Goal: Information Seeking & Learning: Compare options

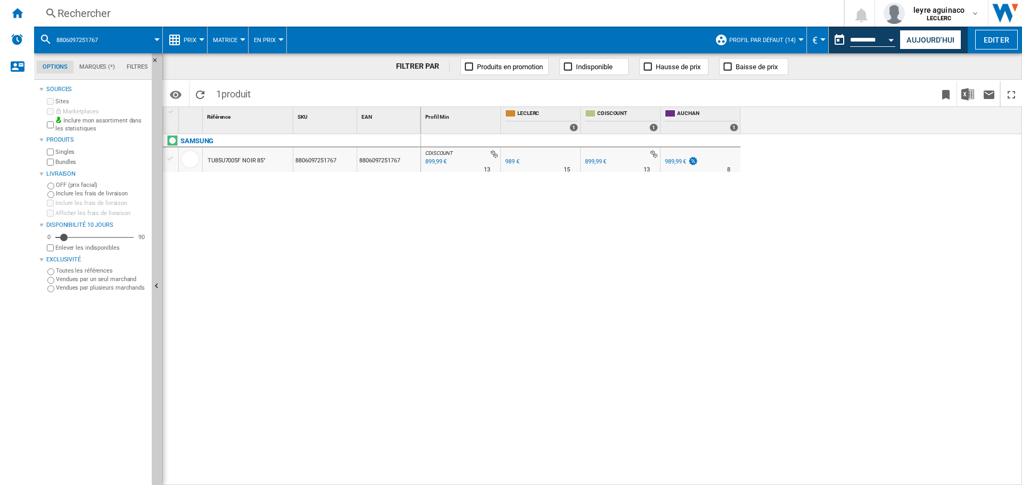
click at [482, 16] on div "Rechercher" at bounding box center [436, 13] width 758 height 15
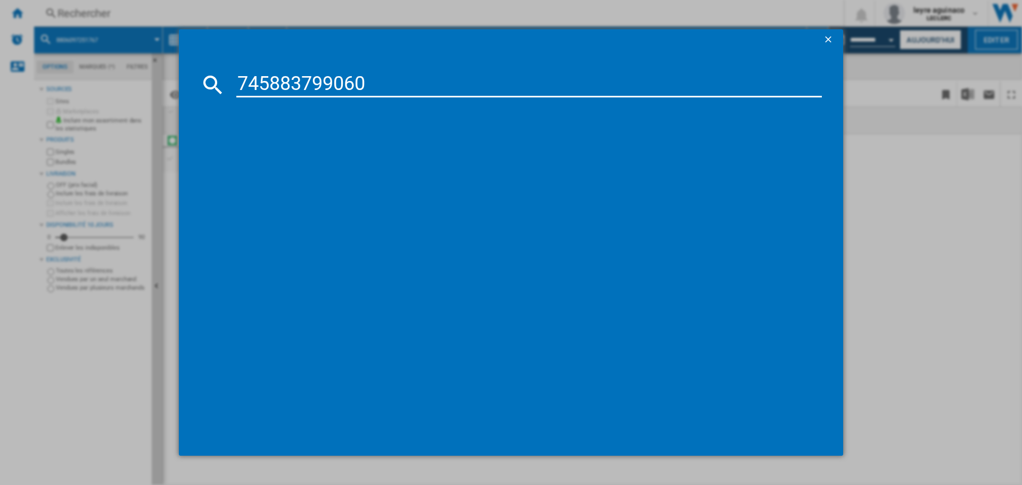
type input "745883799060"
click at [432, 81] on input "745883799060" at bounding box center [528, 85] width 585 height 26
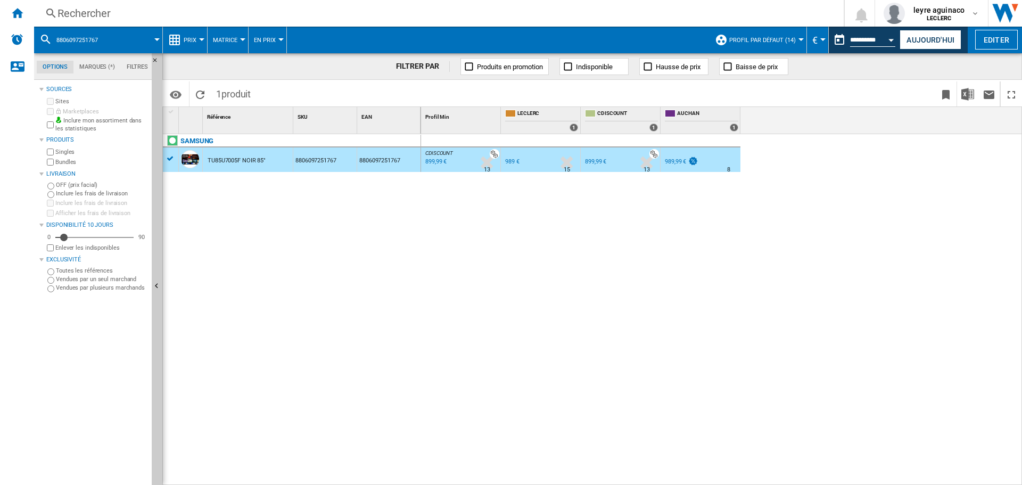
click at [478, 23] on div "Rechercher Rechercher 0 leyre aguinaco LECLERC LECLERC Mes paramètres Se déconn…" at bounding box center [528, 13] width 988 height 27
click at [477, 17] on div "Rechercher" at bounding box center [436, 13] width 758 height 15
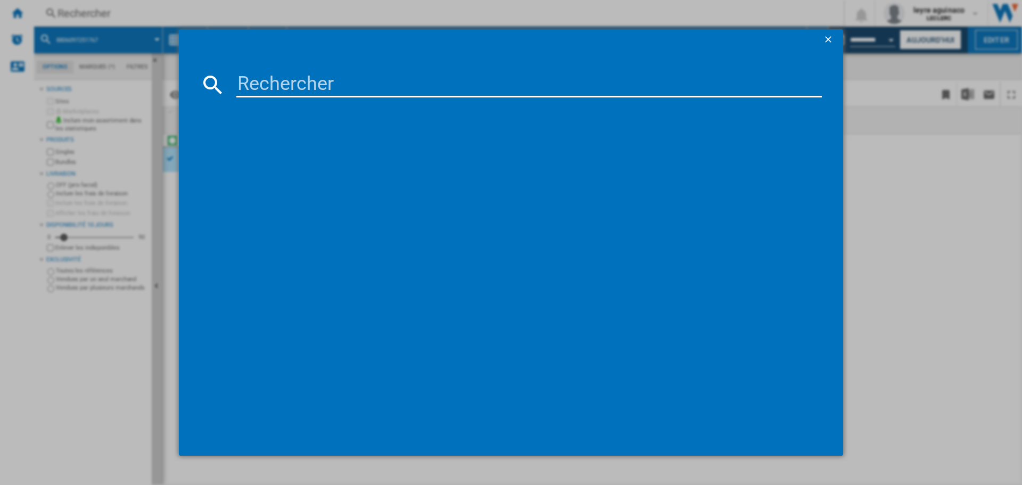
click at [466, 79] on input at bounding box center [528, 85] width 585 height 26
type input "6942351403052"
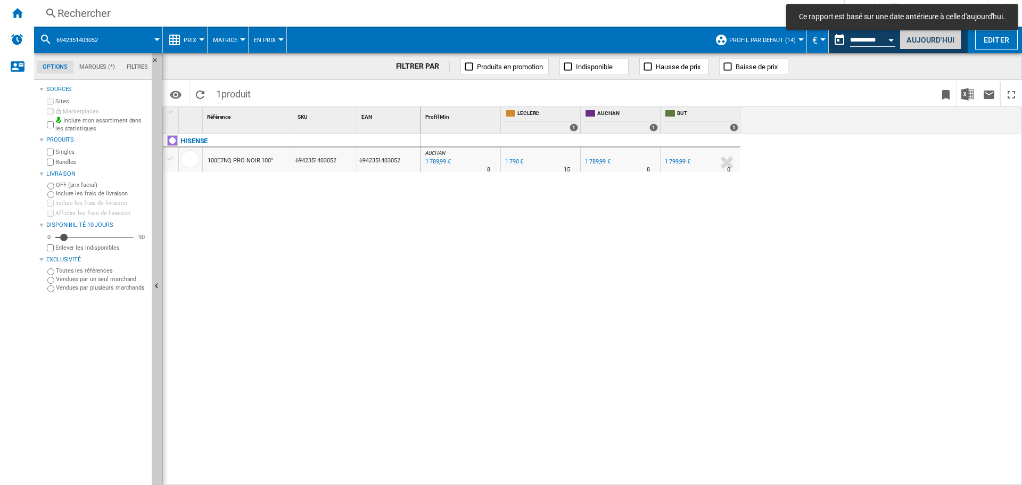
click at [921, 37] on button "Aujourd'hui" at bounding box center [930, 40] width 62 height 20
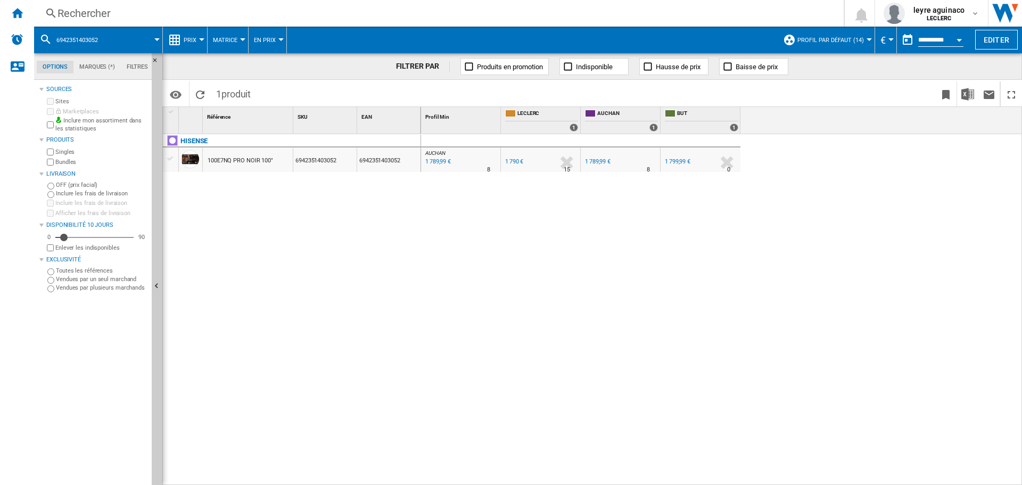
click at [502, 12] on div "Rechercher" at bounding box center [436, 13] width 758 height 15
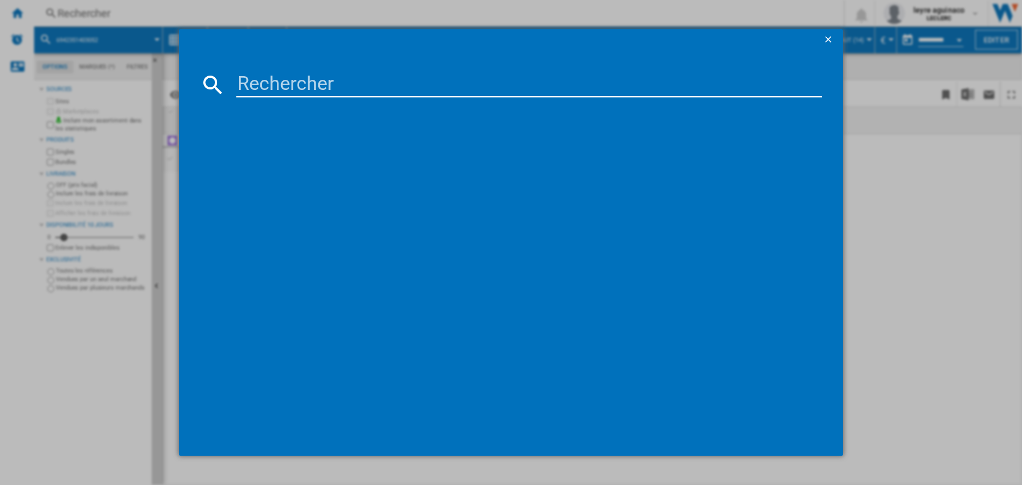
drag, startPoint x: 482, startPoint y: 77, endPoint x: 484, endPoint y: 82, distance: 5.7
click at [482, 79] on input at bounding box center [528, 85] width 585 height 26
type input "6942351402611"
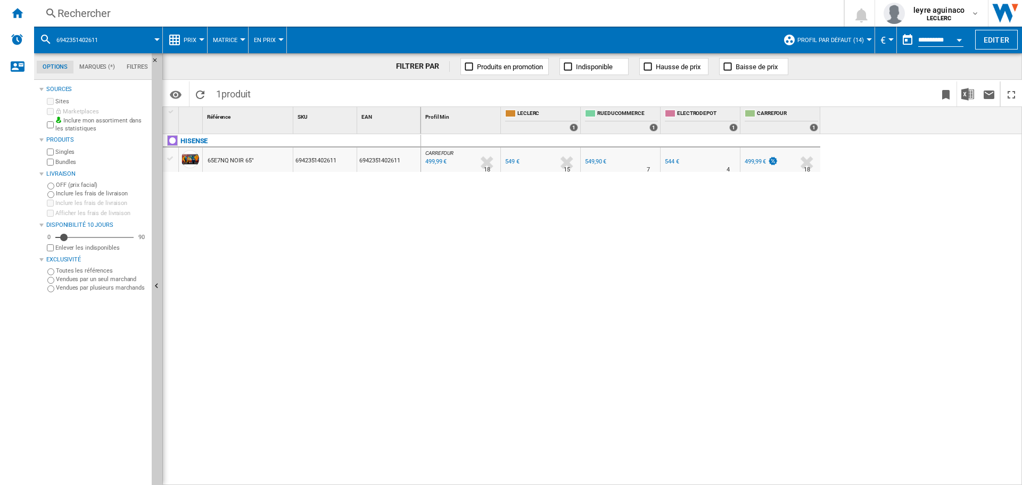
click at [441, 163] on div "499,99 €" at bounding box center [435, 161] width 23 height 11
click at [668, 161] on div "544 €" at bounding box center [672, 161] width 14 height 7
click at [457, 16] on div "Rechercher" at bounding box center [436, 13] width 758 height 15
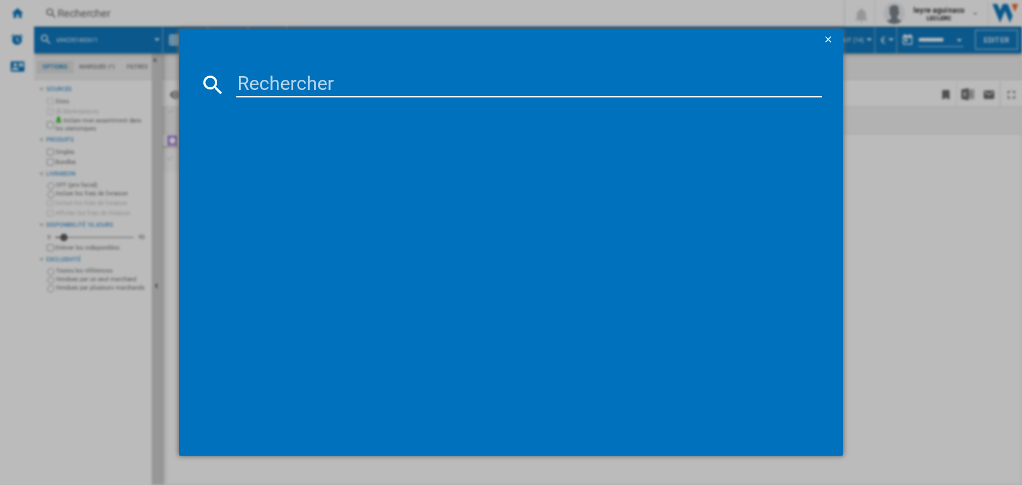
type input "6942351416076"
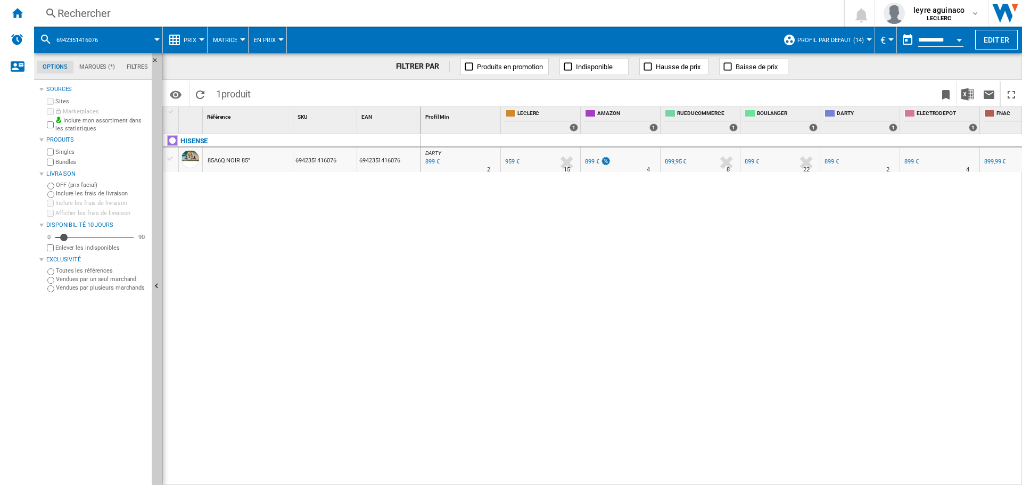
drag, startPoint x: 740, startPoint y: 201, endPoint x: 733, endPoint y: 203, distance: 6.6
click at [738, 201] on div "DARTY : FR DARTY -6.3 % 899 € % N/A 2 DARTY : FR DARTY FR LECLERC 0.0 % 959 € %…" at bounding box center [721, 309] width 601 height 351
click at [289, 13] on div "Rechercher" at bounding box center [436, 13] width 758 height 15
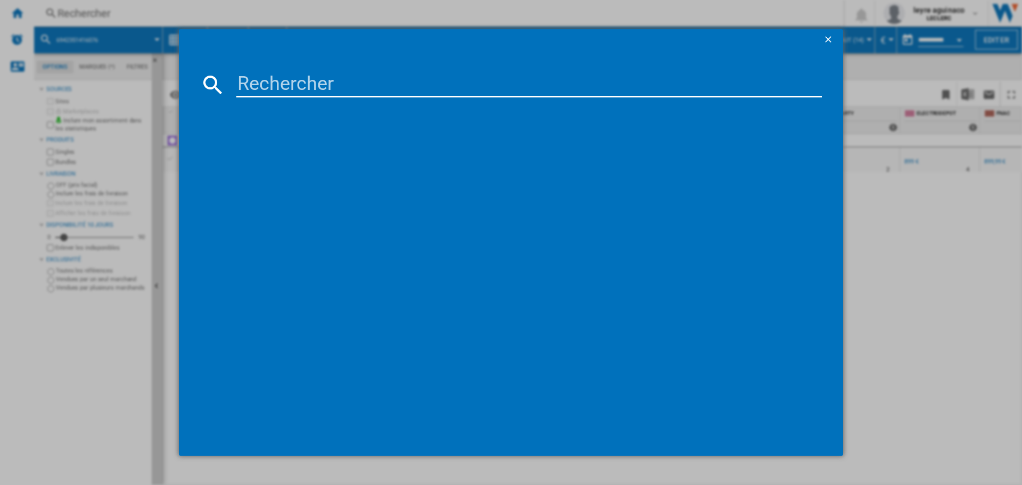
drag, startPoint x: 327, startPoint y: 84, endPoint x: 335, endPoint y: 82, distance: 8.1
click at [328, 84] on input at bounding box center [528, 85] width 585 height 26
type input "8806084497550"
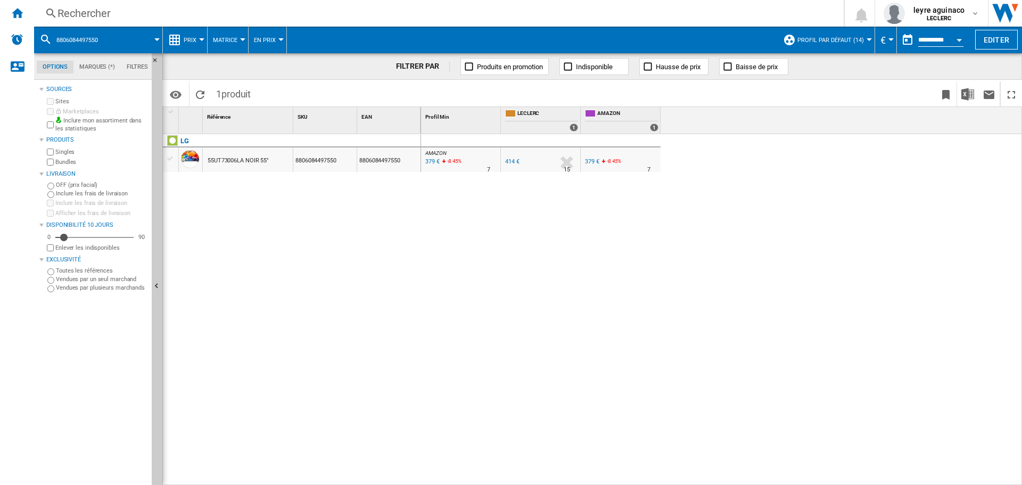
click at [434, 163] on div "379 €" at bounding box center [432, 161] width 16 height 11
click at [367, 14] on div "Rechercher" at bounding box center [436, 13] width 758 height 15
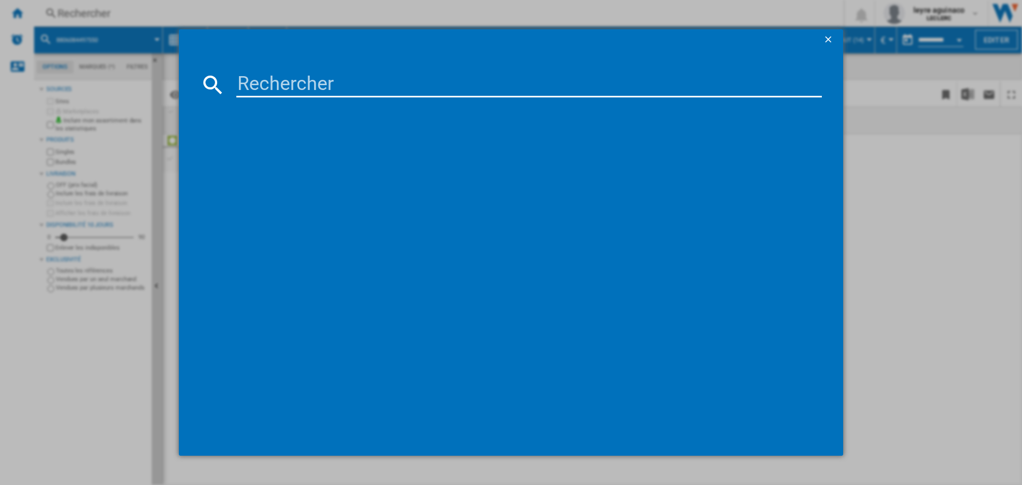
drag, startPoint x: 419, startPoint y: 76, endPoint x: 427, endPoint y: 76, distance: 8.5
click at [420, 76] on input at bounding box center [528, 85] width 585 height 26
type input "8806096349069"
click at [466, 81] on input "8806096349069" at bounding box center [528, 85] width 585 height 26
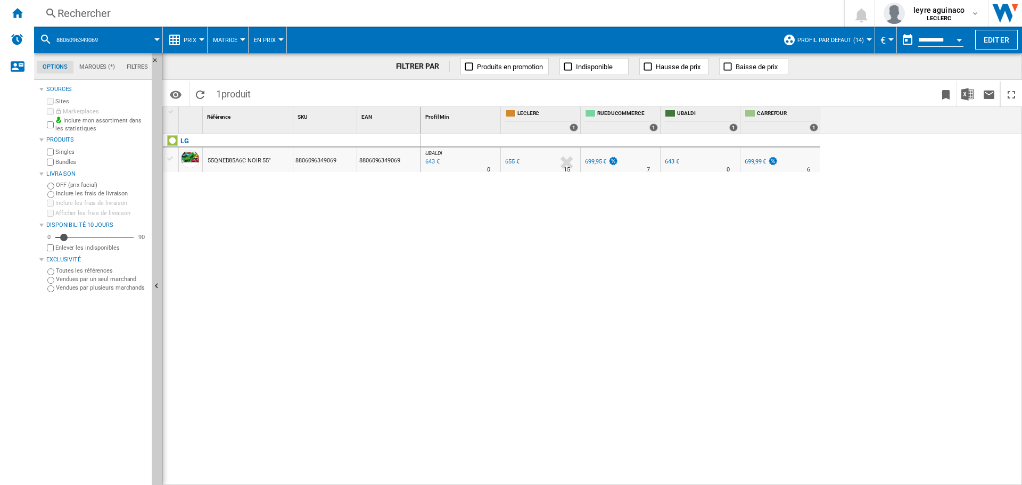
click at [676, 161] on div "643 €" at bounding box center [672, 161] width 14 height 7
click at [540, 13] on div "Rechercher" at bounding box center [436, 13] width 758 height 15
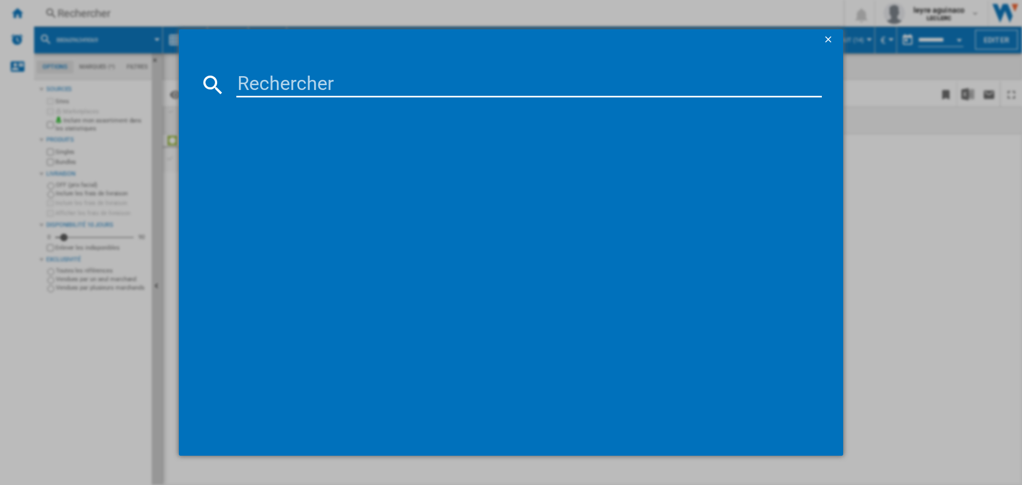
click at [544, 72] on input at bounding box center [528, 85] width 585 height 26
type input "8806091547798"
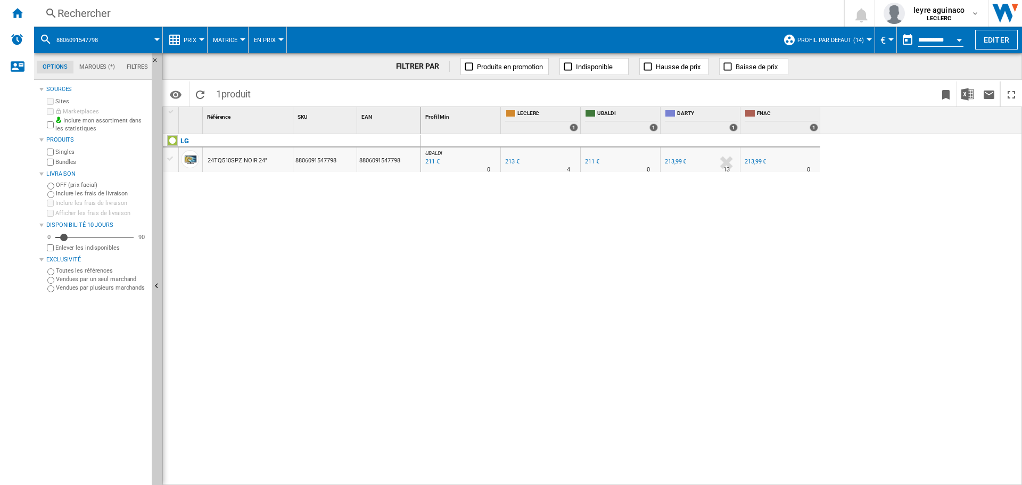
click at [684, 20] on div "Rechercher" at bounding box center [436, 13] width 758 height 15
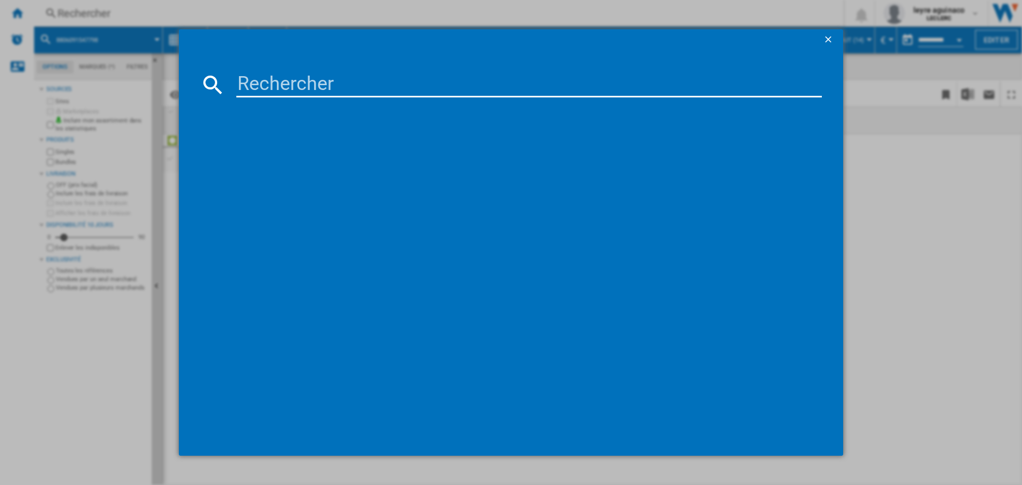
click at [666, 82] on input at bounding box center [528, 85] width 585 height 26
type input "8806091585899"
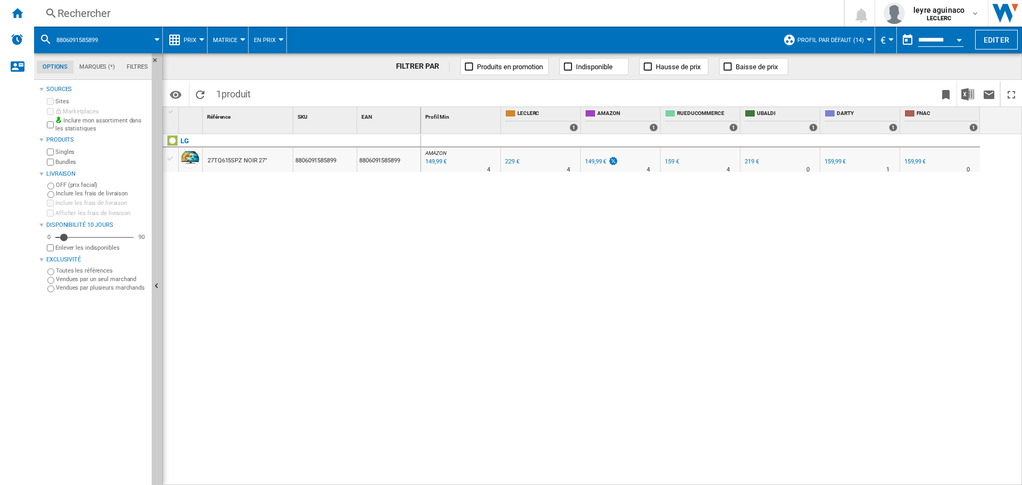
click at [483, 191] on div "AMAZON : FR AMAZON -34.5 % 149,99 € % N/A 4 AMAZON : FR AMAZON FR LECLERC 0.0 %…" at bounding box center [721, 309] width 601 height 351
click at [597, 162] on div "149,99 €" at bounding box center [595, 161] width 21 height 7
click at [605, 264] on div "AMAZON : FR AMAZON -34.5 % 149,99 € % N/A 4 AMAZON : FR AMAZON FR LECLERC 0.0 %…" at bounding box center [721, 309] width 601 height 351
click at [276, 11] on div "Rechercher" at bounding box center [436, 13] width 758 height 15
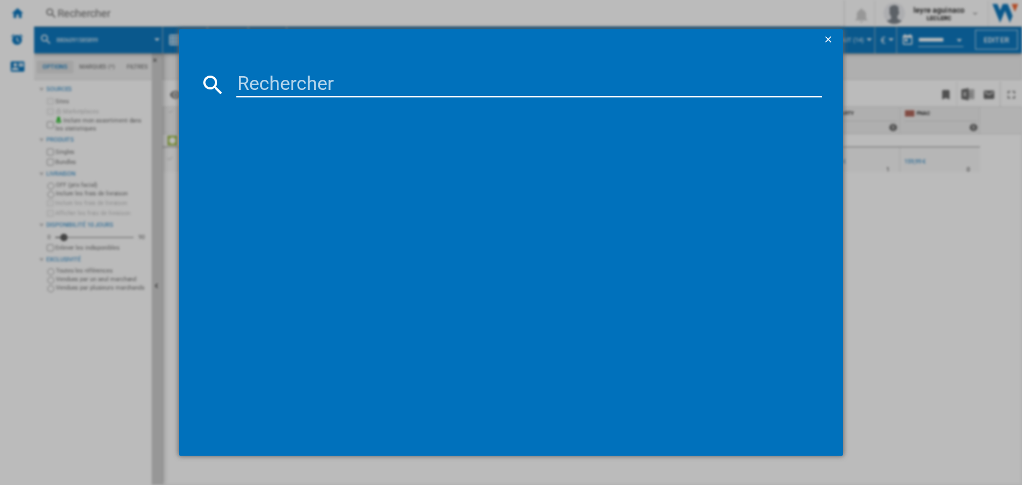
click at [297, 82] on input at bounding box center [528, 85] width 585 height 26
type input "8806097122593"
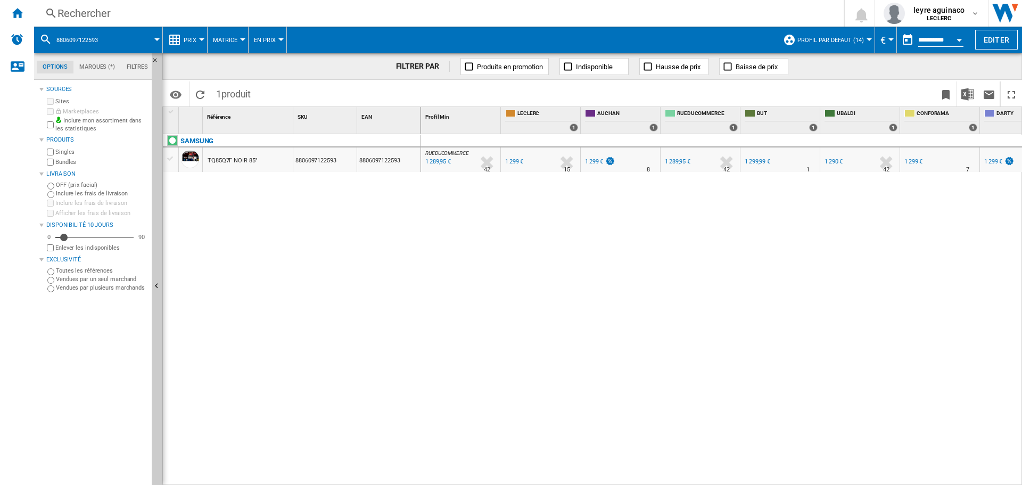
click at [386, 5] on div "Rechercher Rechercher 0 leyre aguinaco LECLERC LECLERC Mes paramètres Se déconn…" at bounding box center [528, 13] width 988 height 27
click at [386, 15] on div "Rechercher" at bounding box center [436, 13] width 758 height 15
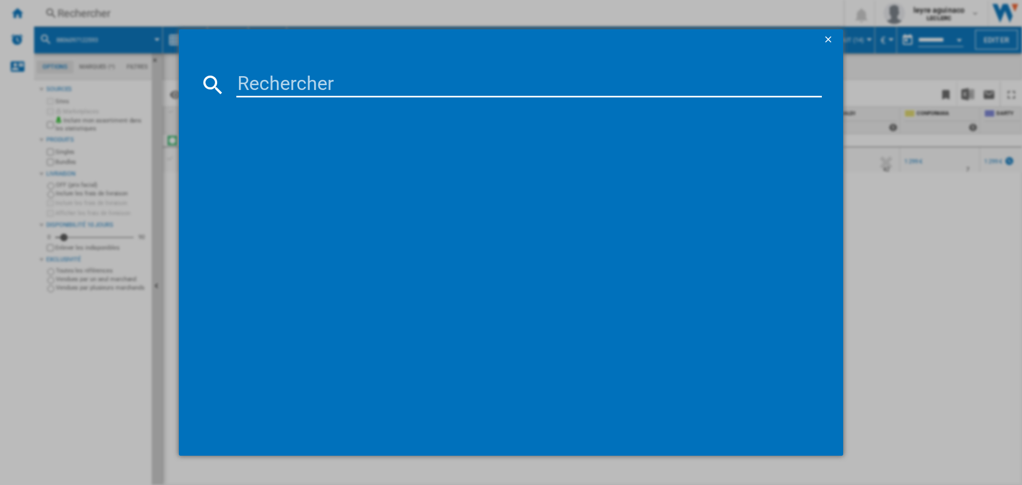
click at [430, 91] on input at bounding box center [528, 85] width 585 height 26
type input "8806097122579"
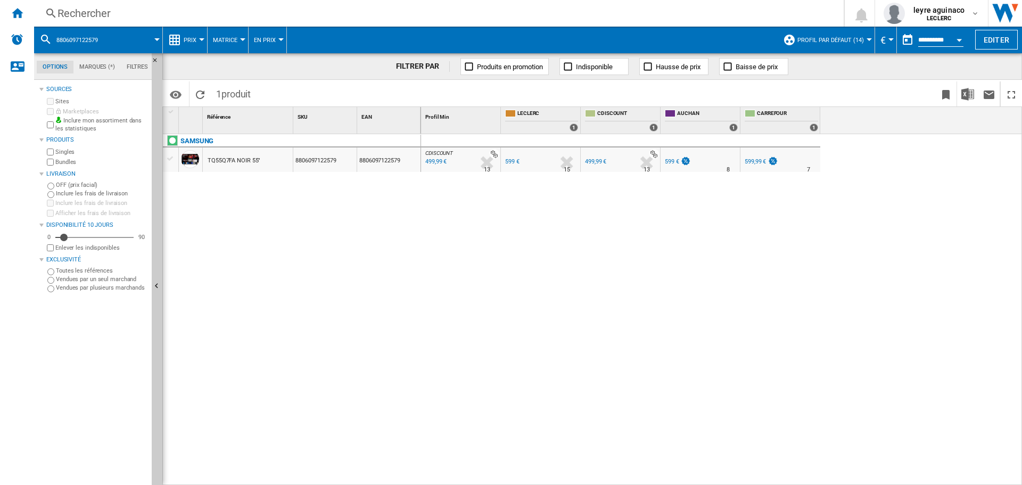
click at [294, 15] on div "Rechercher" at bounding box center [436, 13] width 758 height 15
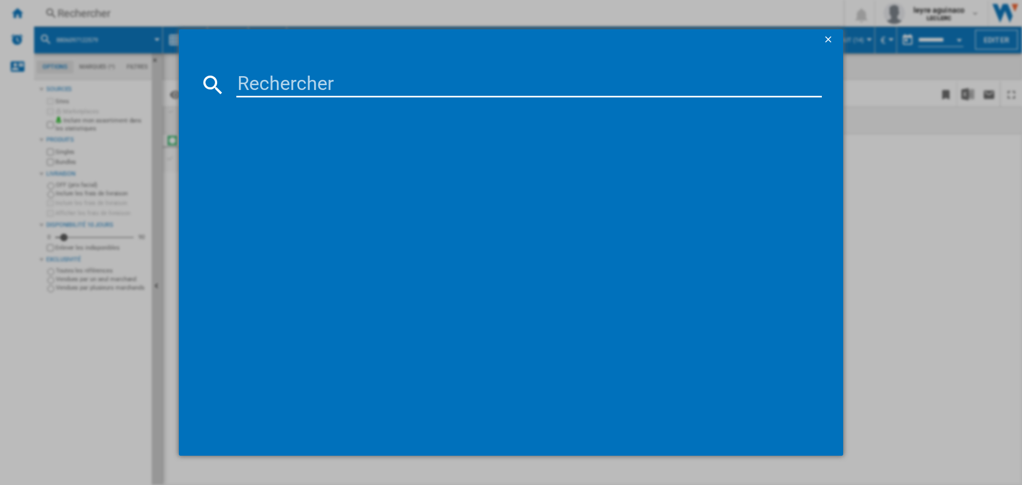
click at [325, 86] on input at bounding box center [528, 85] width 585 height 26
type input "8806095491233"
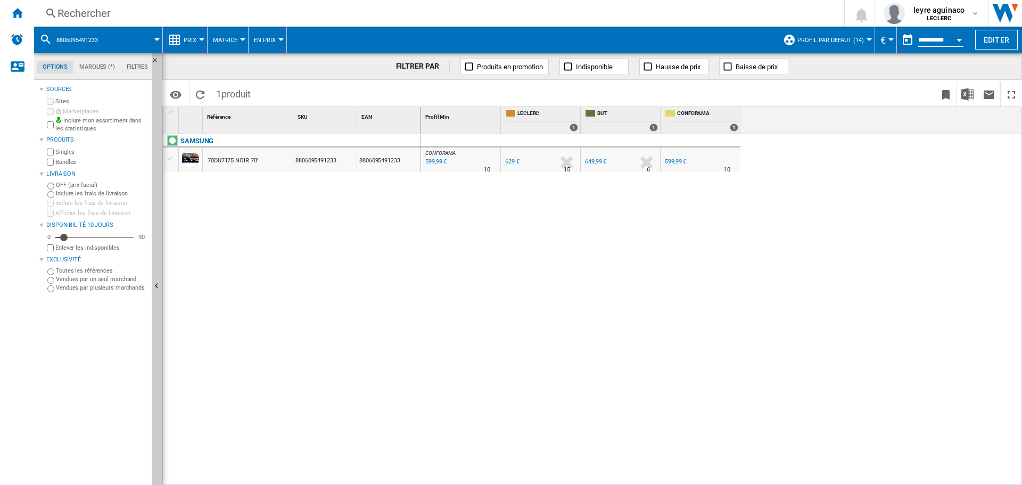
click at [436, 160] on div "599,99 €" at bounding box center [435, 161] width 23 height 11
click at [318, 20] on div "Rechercher" at bounding box center [436, 13] width 758 height 15
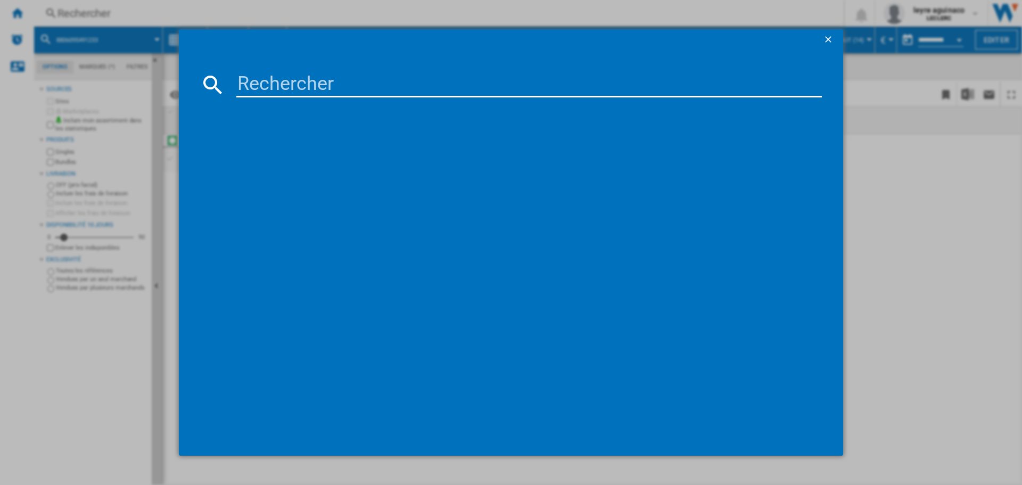
click at [349, 81] on input at bounding box center [528, 85] width 585 height 26
type input "8806097124153"
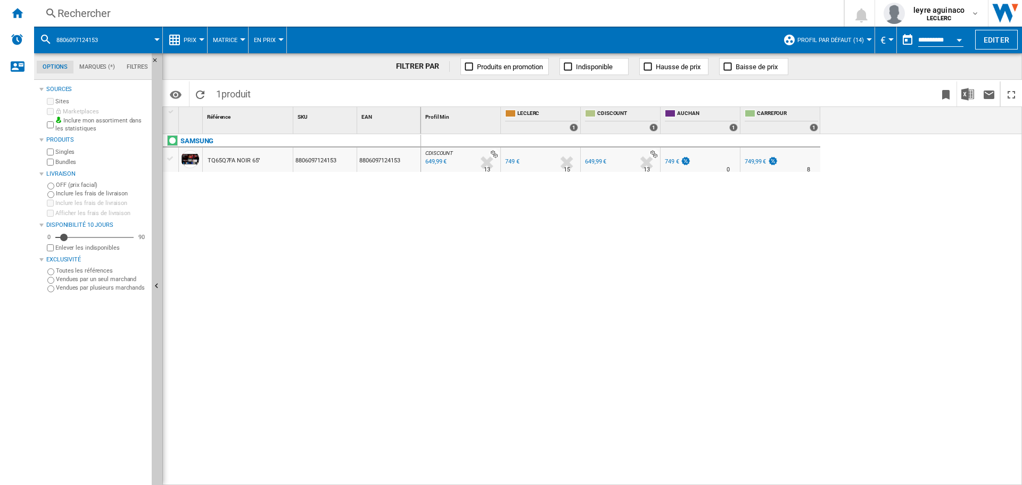
click at [253, 14] on div "Rechercher" at bounding box center [436, 13] width 758 height 15
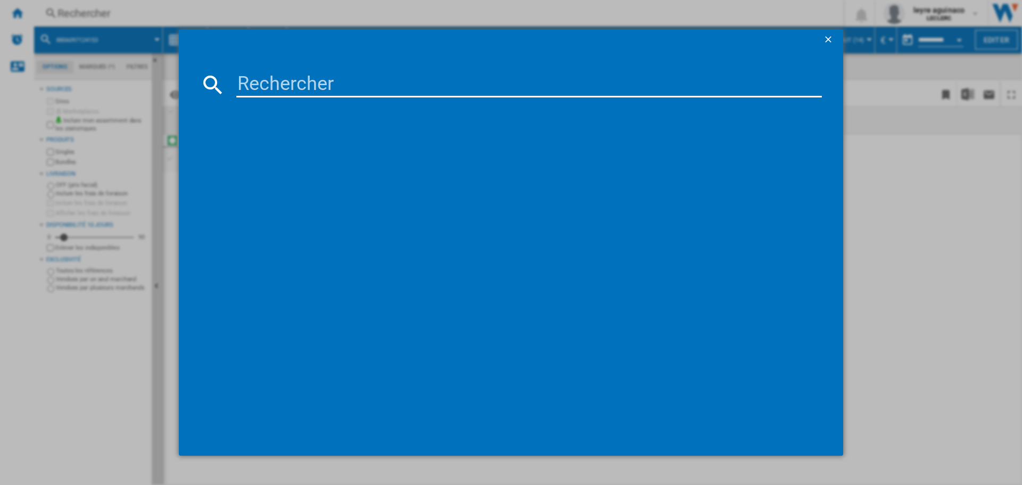
drag, startPoint x: 308, startPoint y: 77, endPoint x: 309, endPoint y: 84, distance: 7.0
click at [308, 83] on input at bounding box center [528, 85] width 585 height 26
type input "8806097251866"
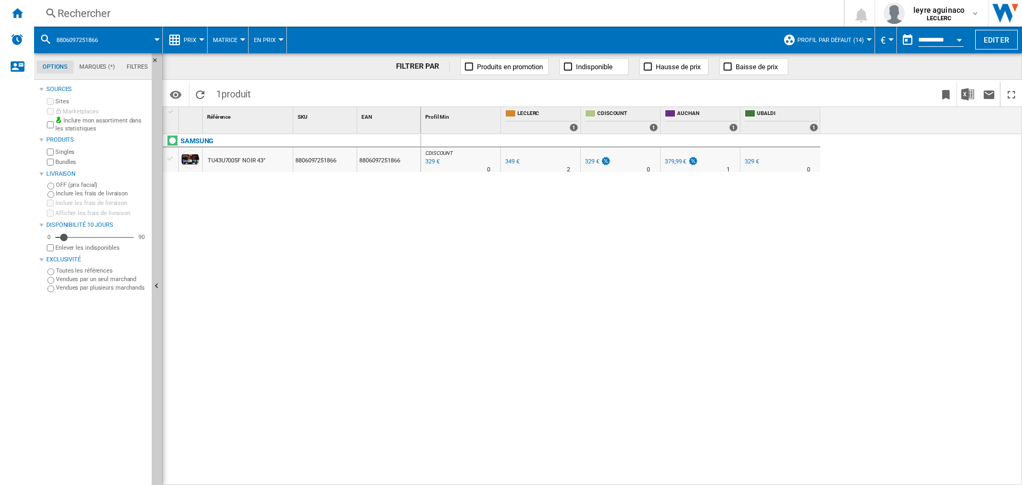
click at [314, 10] on div "Rechercher" at bounding box center [436, 13] width 758 height 15
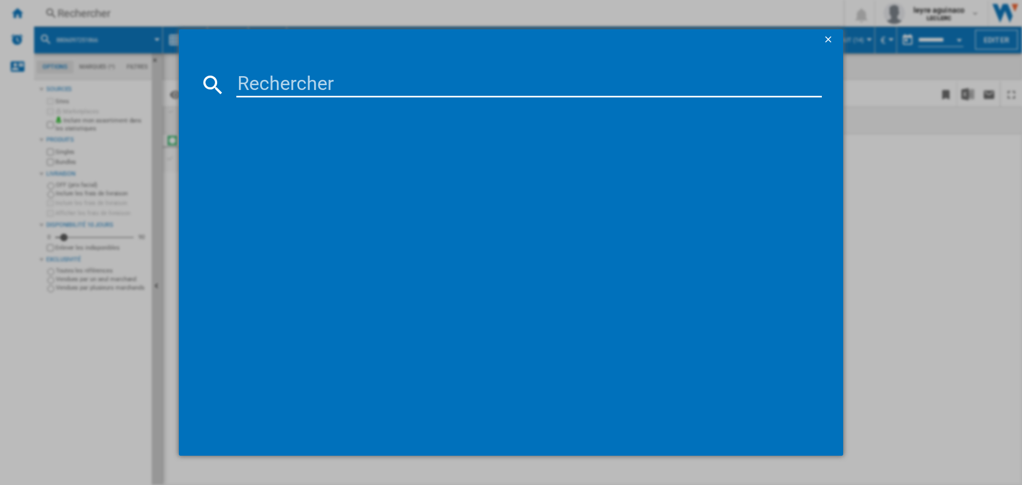
drag, startPoint x: 341, startPoint y: 77, endPoint x: 362, endPoint y: 59, distance: 28.3
click at [342, 76] on input at bounding box center [528, 85] width 585 height 26
type input "[CREDIT_CARD_NUMBER]"
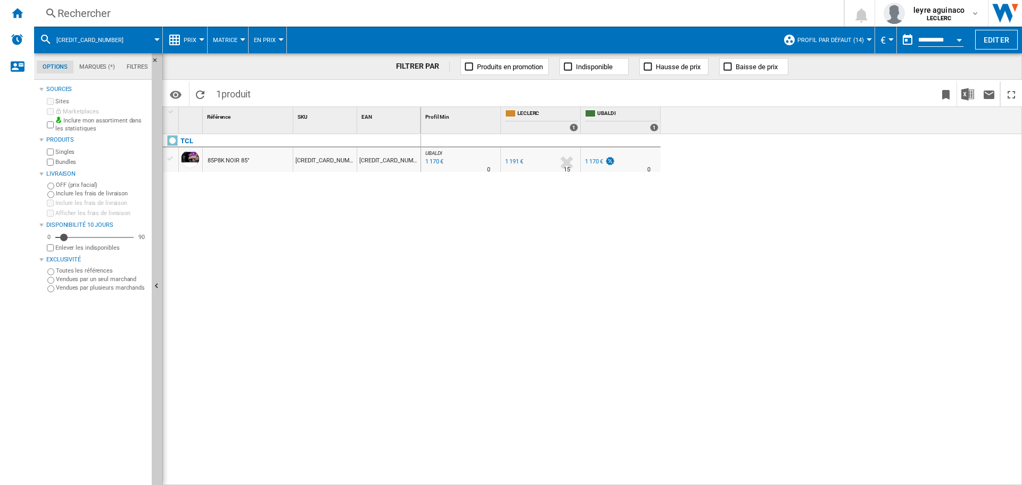
click at [600, 159] on div "1 170 €" at bounding box center [594, 161] width 18 height 7
drag, startPoint x: 309, startPoint y: 14, endPoint x: 325, endPoint y: 45, distance: 35.2
click at [312, 21] on div "Rechercher Rechercher 0 leyre aguinaco LECLERC LECLERC Mes paramètres Se déconn…" at bounding box center [528, 13] width 988 height 27
click at [326, 13] on div "Rechercher" at bounding box center [436, 13] width 758 height 15
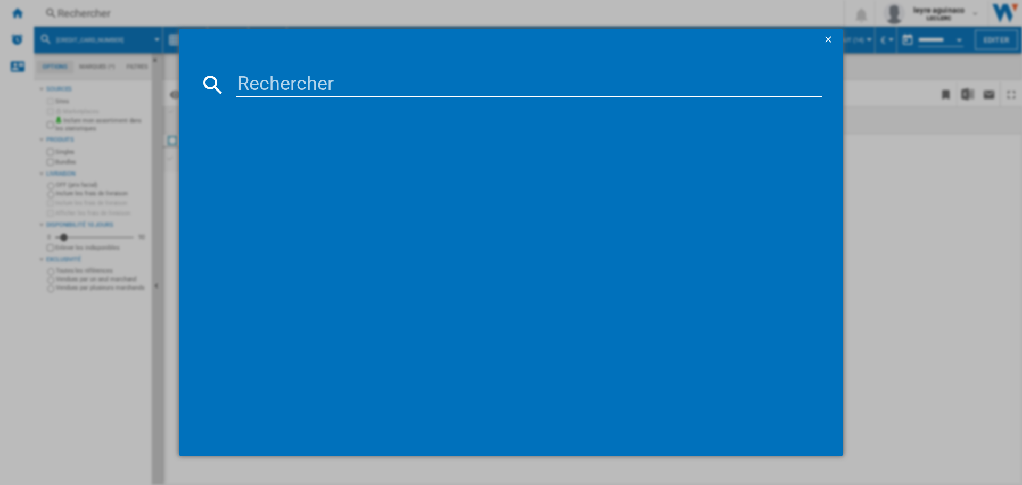
click at [340, 81] on input at bounding box center [528, 85] width 585 height 26
type input "5901292525804"
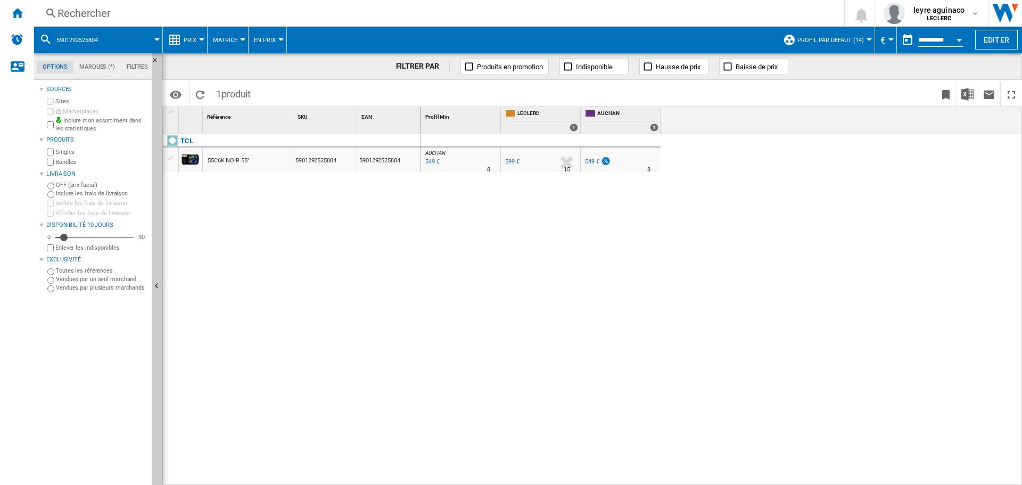
click at [433, 161] on div "549 €" at bounding box center [432, 161] width 16 height 11
drag, startPoint x: 302, startPoint y: 5, endPoint x: 309, endPoint y: 13, distance: 10.6
click at [302, 6] on div "Rechercher Rechercher 0 leyre aguinaco LECLERC LECLERC Mes paramètres Se déconn…" at bounding box center [528, 13] width 988 height 27
click at [311, 15] on div "Rechercher" at bounding box center [436, 13] width 758 height 15
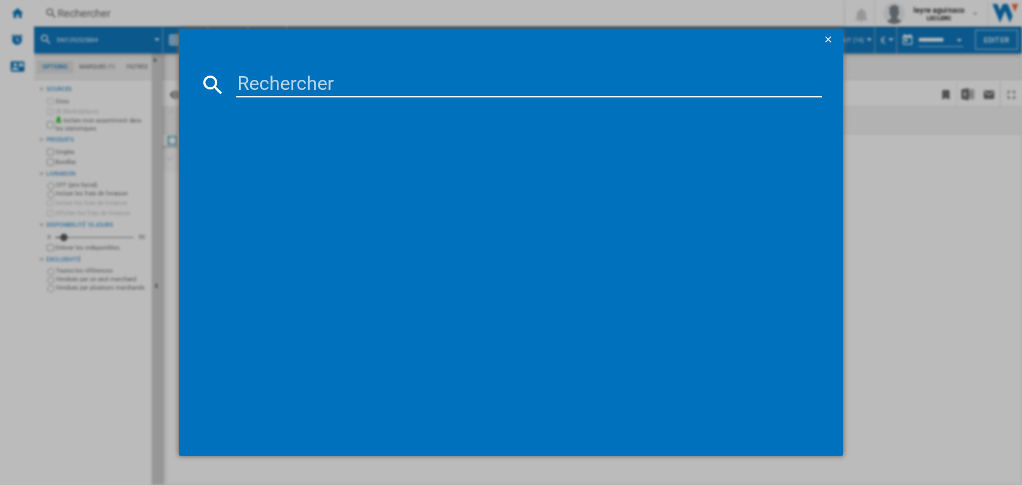
click at [357, 87] on input at bounding box center [528, 85] width 585 height 26
paste input "5901292523299"
type input "5901292523299"
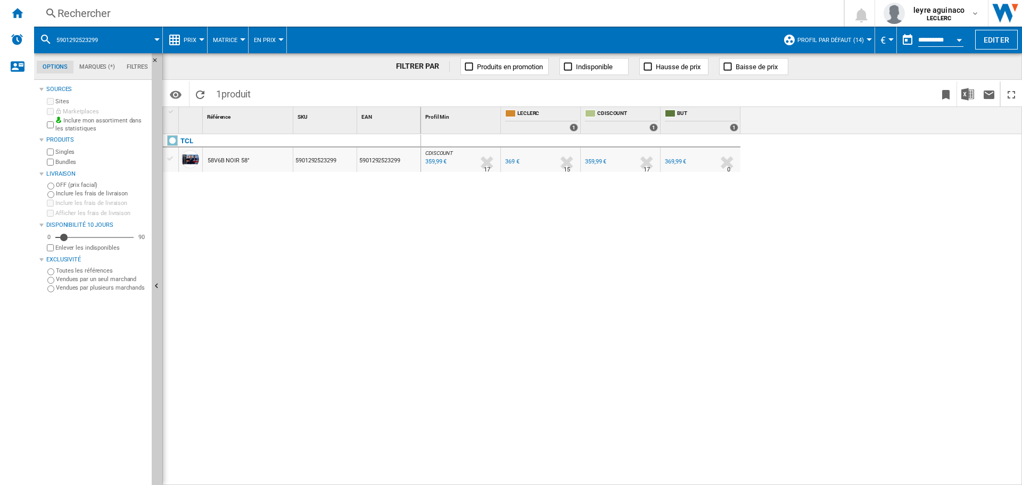
click at [435, 159] on div "359,99 €" at bounding box center [435, 161] width 23 height 11
click at [495, 12] on div "Rechercher" at bounding box center [436, 13] width 758 height 15
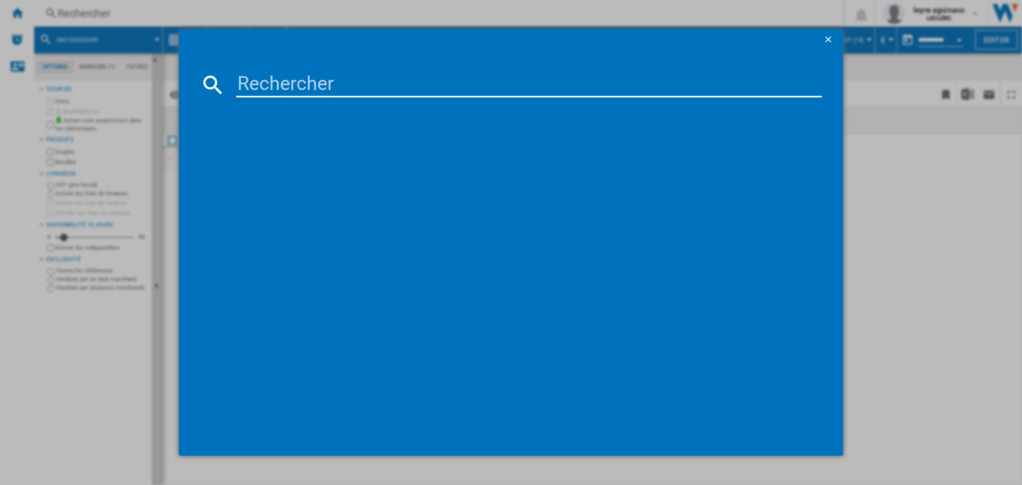
drag, startPoint x: 487, startPoint y: 70, endPoint x: 484, endPoint y: 77, distance: 7.6
click at [486, 72] on md-dialog-content at bounding box center [511, 254] width 664 height 406
click at [481, 83] on input at bounding box center [528, 85] width 585 height 26
paste input "5901292525798"
type input "5901292525798"
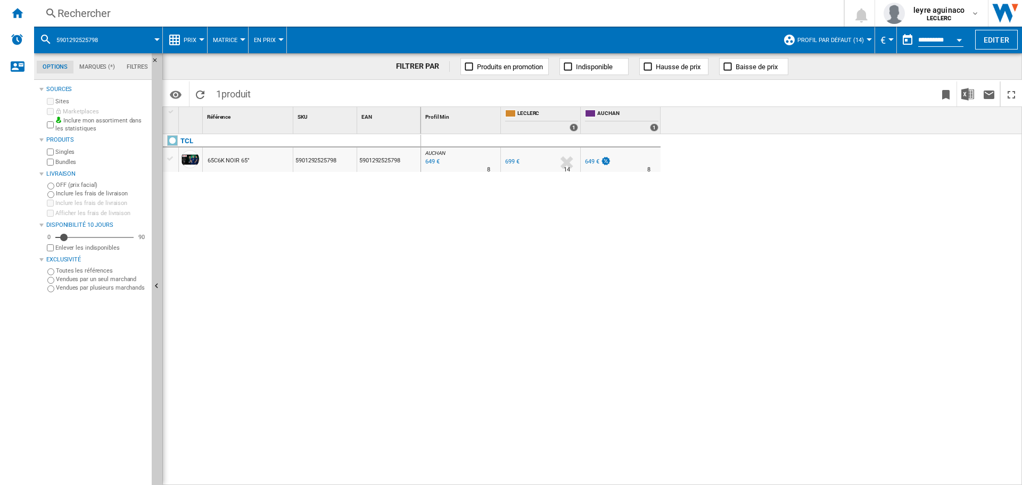
click at [424, 159] on div "649 €" at bounding box center [432, 161] width 16 height 11
click at [316, 14] on div "Rechercher" at bounding box center [436, 13] width 758 height 15
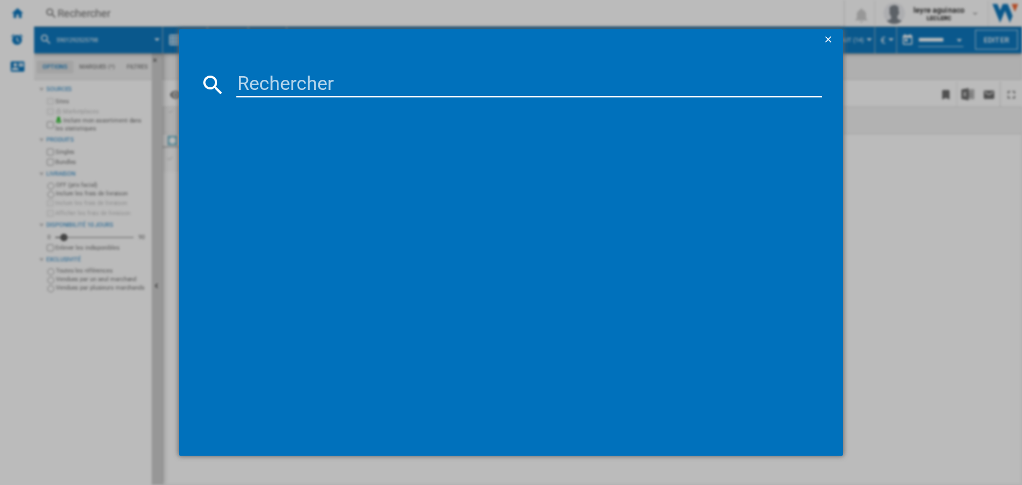
click at [351, 93] on input at bounding box center [528, 85] width 585 height 26
type input "6942351402475"
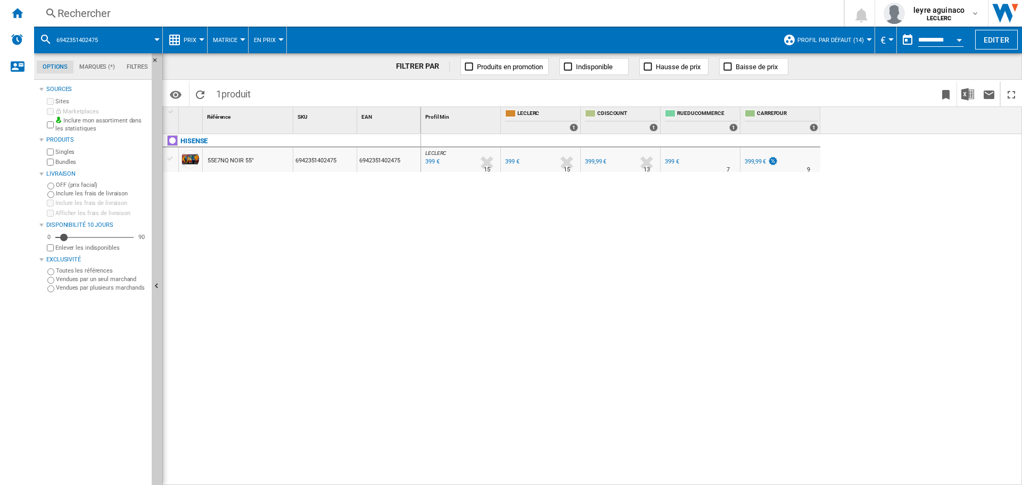
click at [423, 14] on div "Rechercher" at bounding box center [436, 13] width 758 height 15
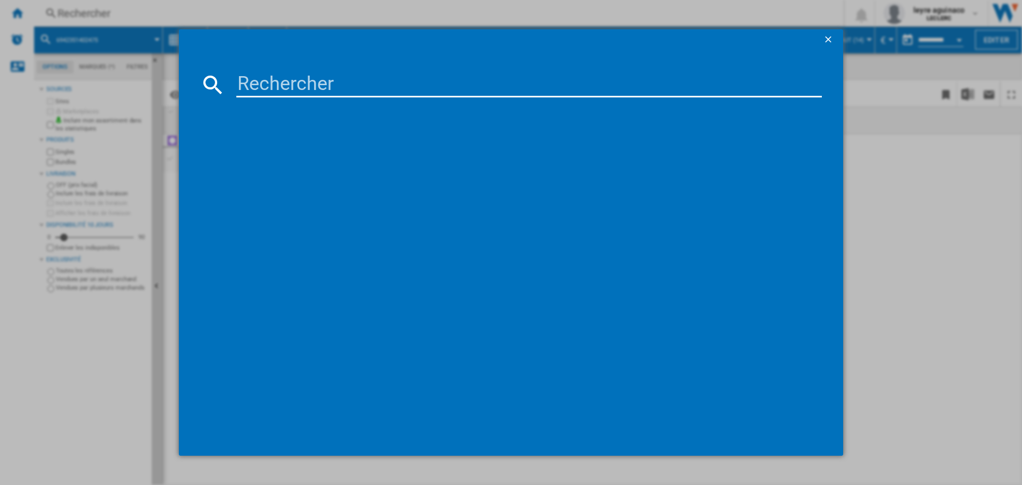
click at [421, 85] on input at bounding box center [528, 85] width 585 height 26
type input "6942351406268"
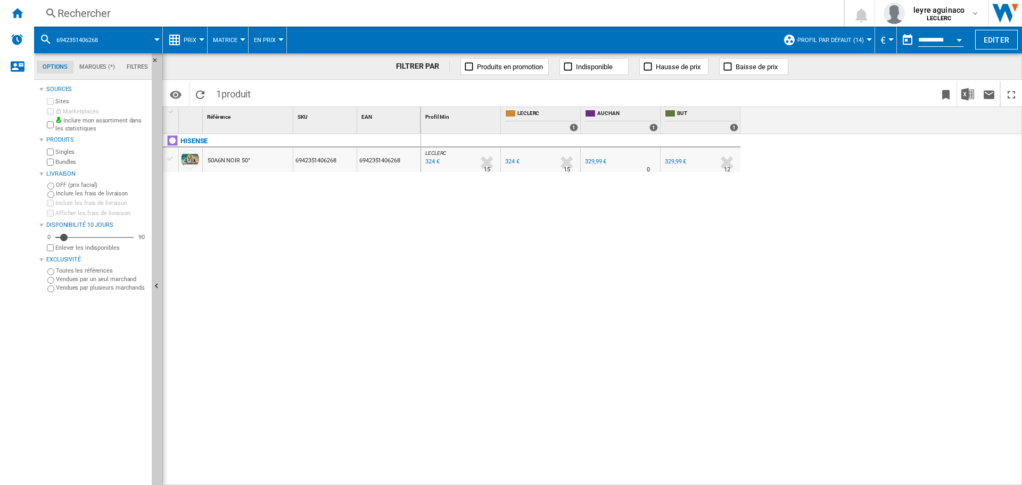
click at [559, 16] on div "Rechercher" at bounding box center [436, 13] width 758 height 15
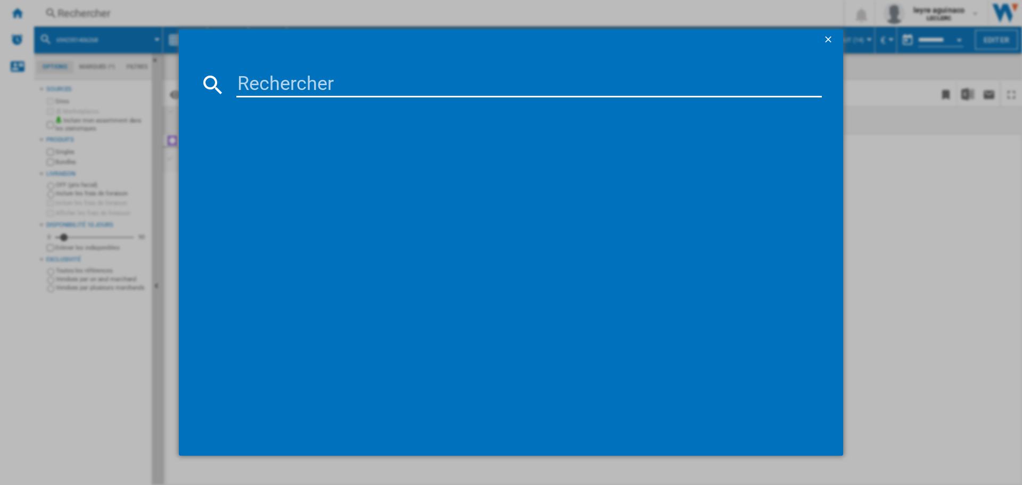
click at [471, 79] on input at bounding box center [528, 85] width 585 height 26
type input "8806084493132"
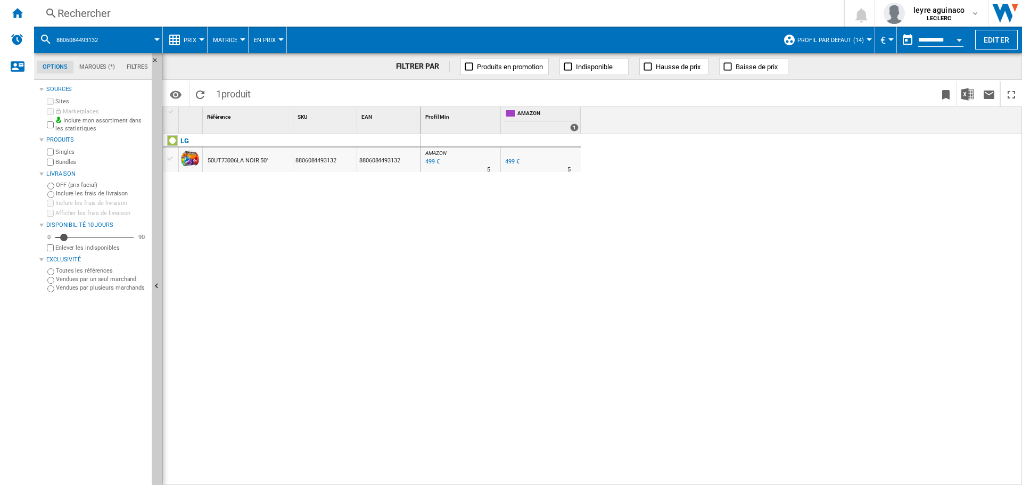
click at [480, 15] on div "Rechercher" at bounding box center [436, 13] width 758 height 15
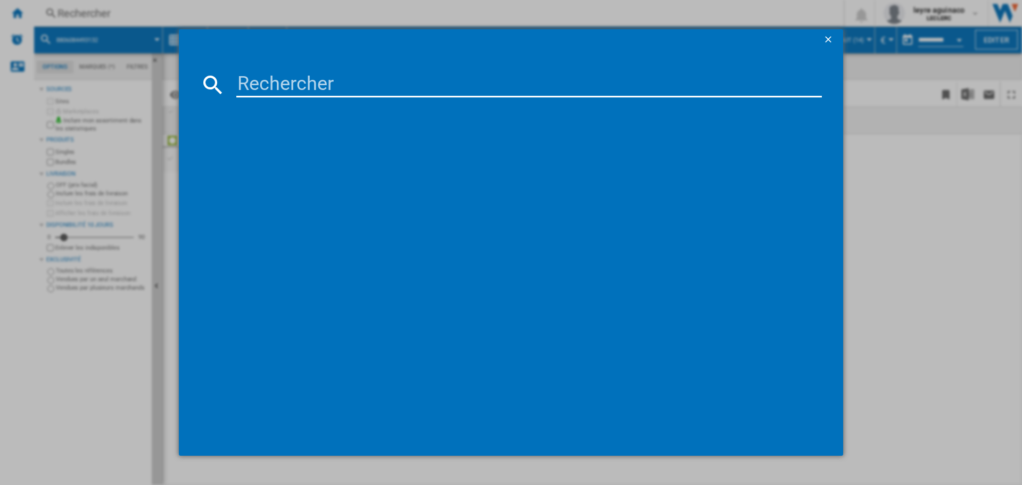
click at [446, 85] on input at bounding box center [528, 85] width 585 height 26
type input "8806096456804"
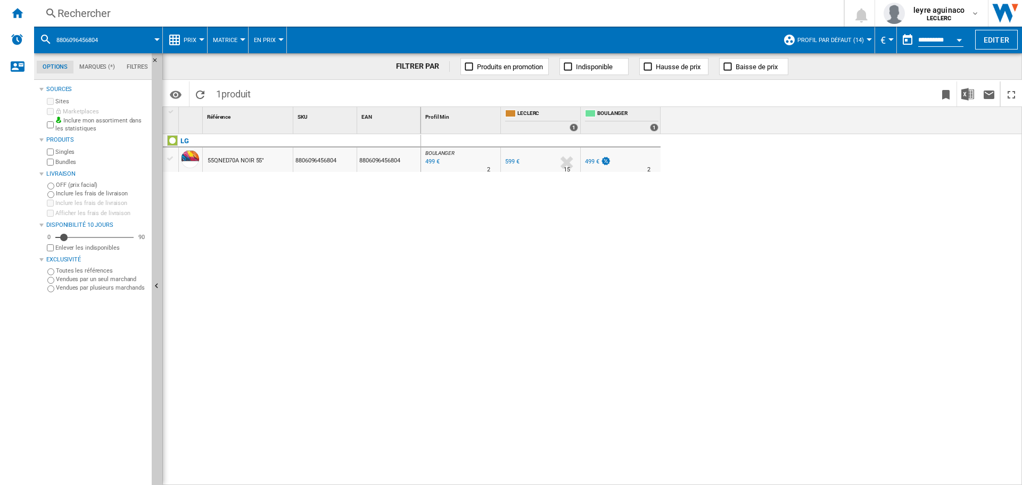
click at [508, 161] on div "599 €" at bounding box center [512, 161] width 14 height 7
click at [431, 163] on div "499 €" at bounding box center [432, 161] width 16 height 11
click at [300, 5] on div "Rechercher Rechercher 0 leyre aguinaco LECLERC LECLERC Mes paramètres Se déconn…" at bounding box center [528, 13] width 988 height 27
click at [327, 13] on div "Rechercher" at bounding box center [436, 13] width 758 height 15
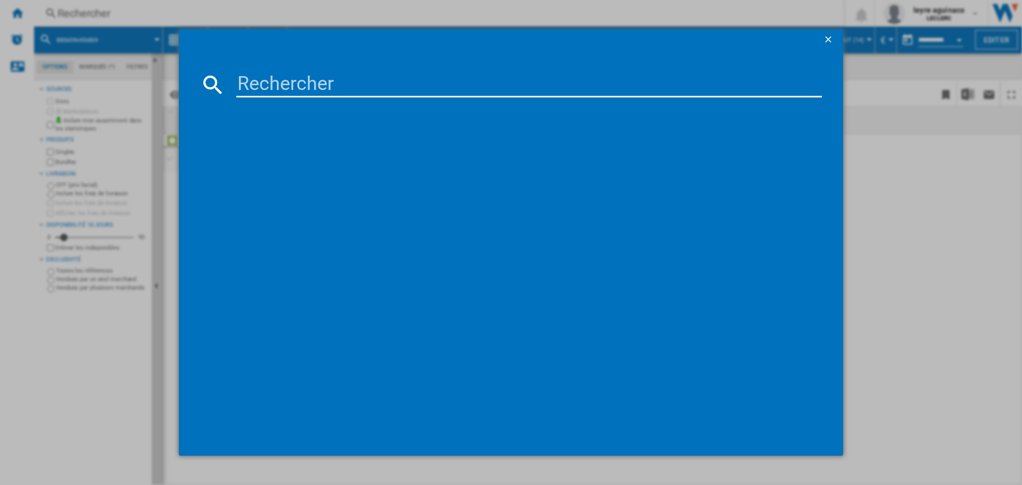
click at [361, 78] on input at bounding box center [528, 85] width 585 height 26
type input "8718863045442"
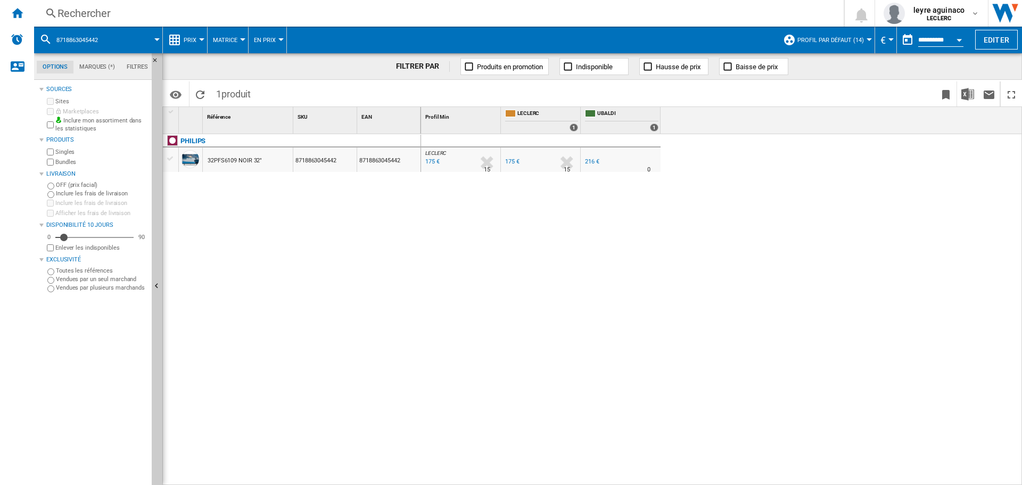
click at [349, 14] on div "Rechercher" at bounding box center [436, 13] width 758 height 15
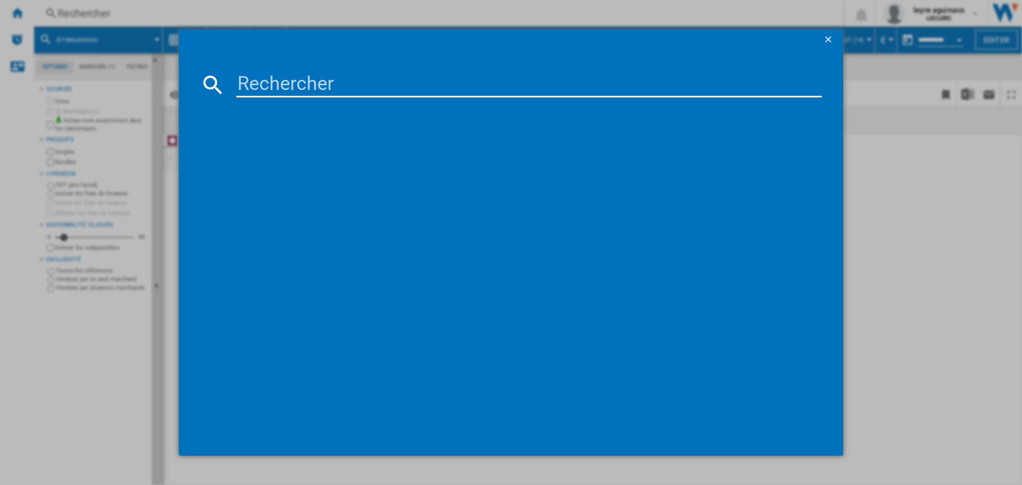
click at [362, 82] on input at bounding box center [528, 85] width 585 height 26
type input "8718863046258"
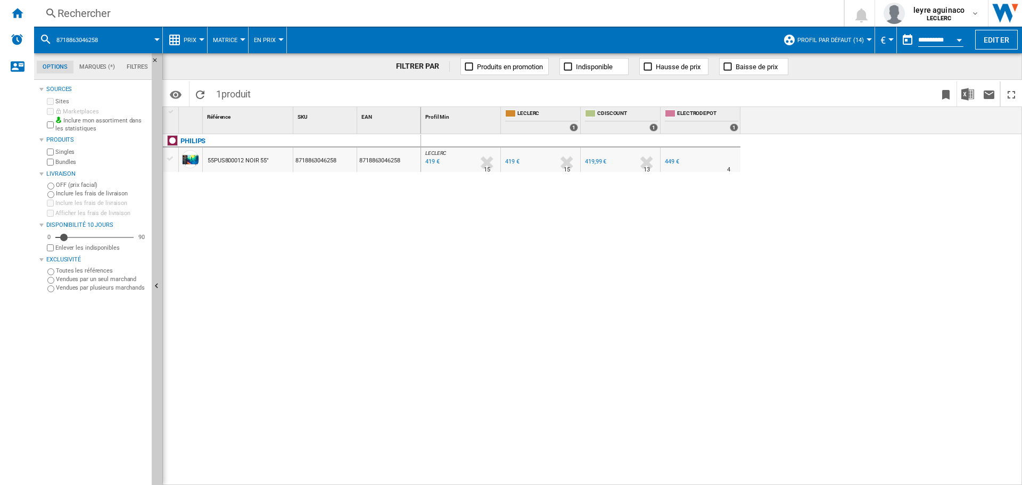
click at [668, 162] on div "449 €" at bounding box center [672, 161] width 14 height 7
click at [594, 164] on div "419,99 €" at bounding box center [595, 161] width 21 height 7
click at [334, 15] on div "Rechercher" at bounding box center [436, 13] width 758 height 15
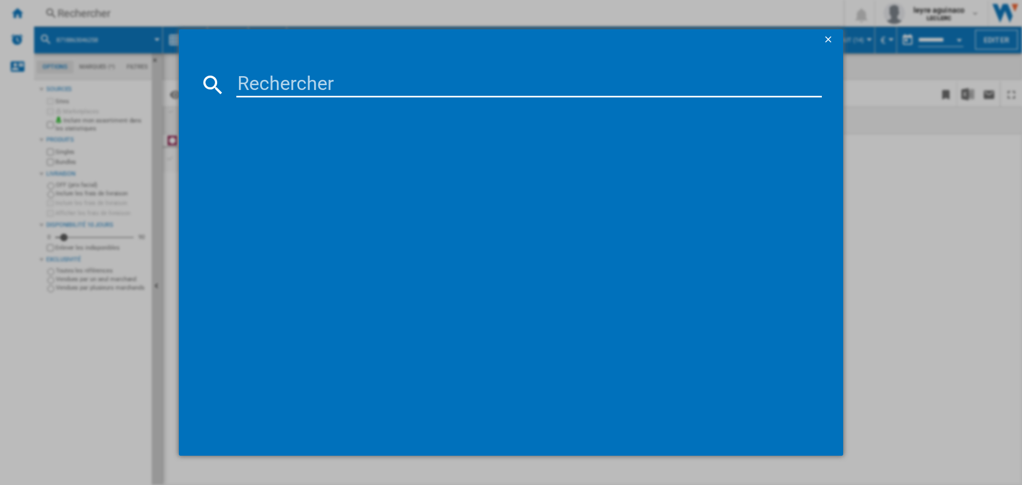
click at [402, 82] on input at bounding box center [528, 85] width 585 height 26
type input "8806097122258"
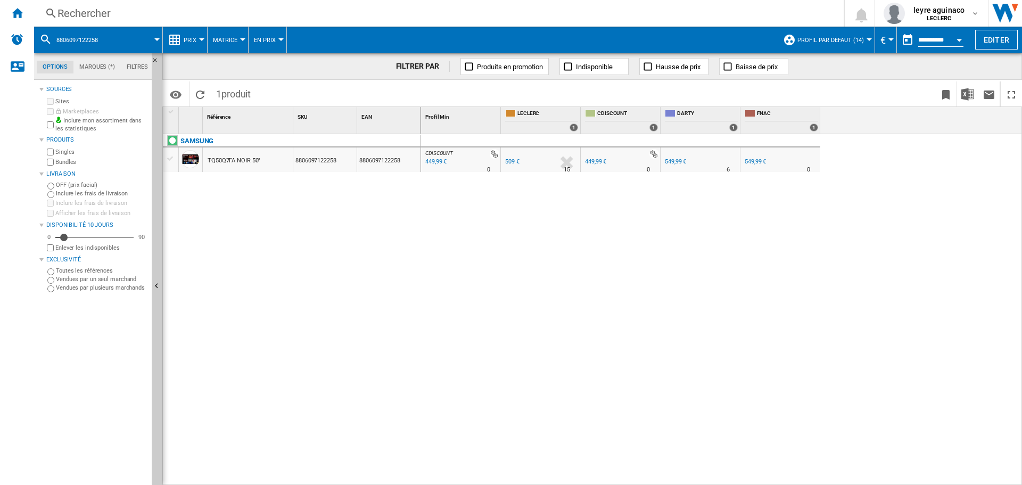
click at [674, 161] on div "549,99 €" at bounding box center [675, 161] width 21 height 7
click at [598, 162] on div "449,99 €" at bounding box center [595, 161] width 21 height 7
click at [338, 13] on div "Rechercher" at bounding box center [436, 13] width 758 height 15
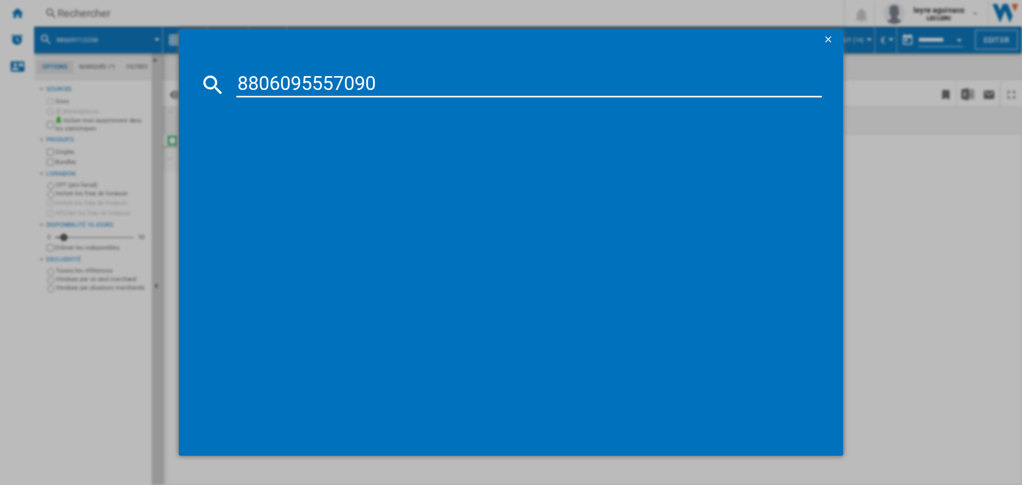
type input "8806095557090"
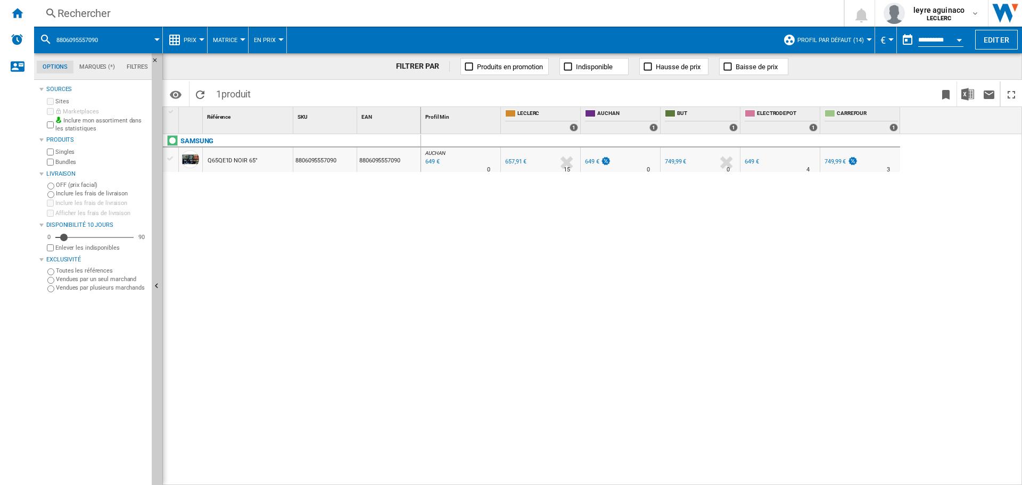
click at [681, 18] on div "Rechercher" at bounding box center [436, 13] width 758 height 15
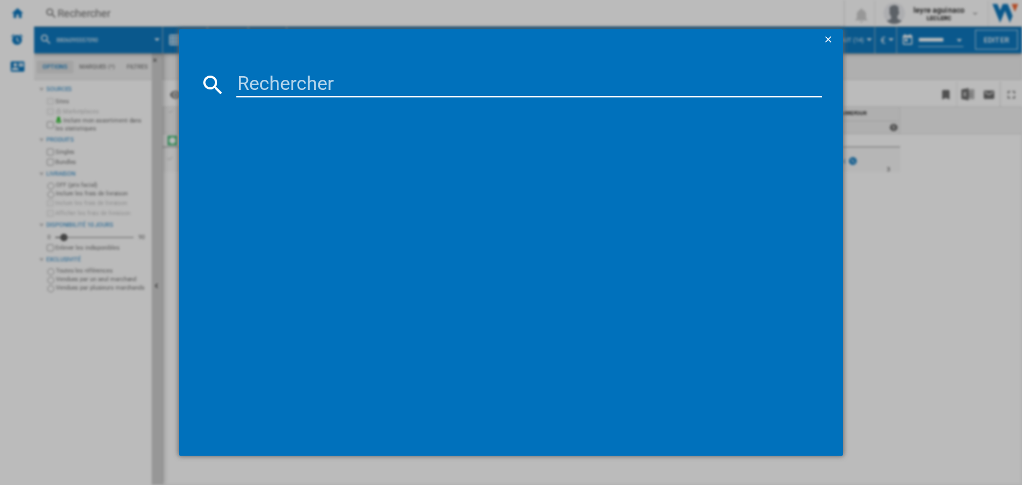
drag, startPoint x: 604, startPoint y: 85, endPoint x: 595, endPoint y: 90, distance: 10.5
click at [604, 86] on input at bounding box center [528, 85] width 585 height 26
type input "3760340883325"
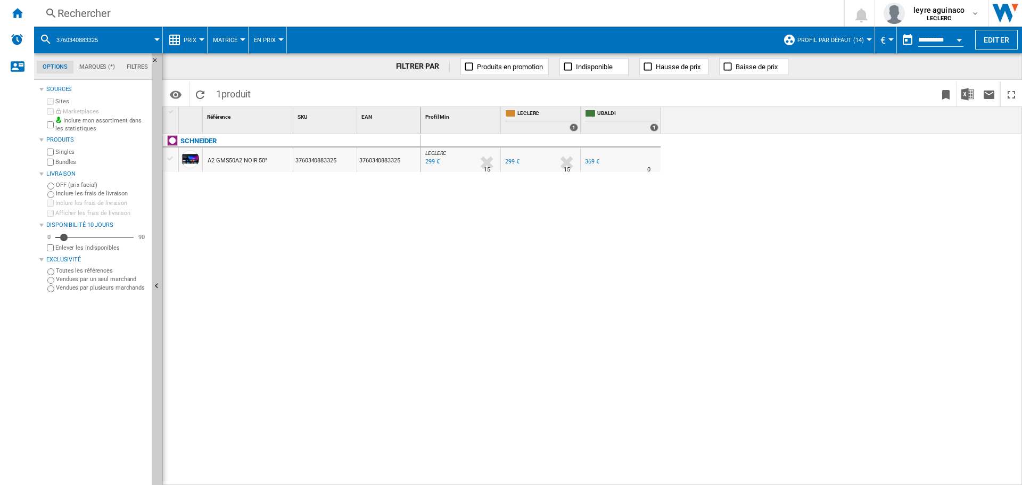
click at [728, 236] on div "LECLERC : FR [PERSON_NAME] 0.0 % 299 € % N/A 15 LECLERC : FR [PERSON_NAME] FR L…" at bounding box center [721, 309] width 601 height 351
click at [670, 8] on div "Rechercher" at bounding box center [436, 13] width 758 height 15
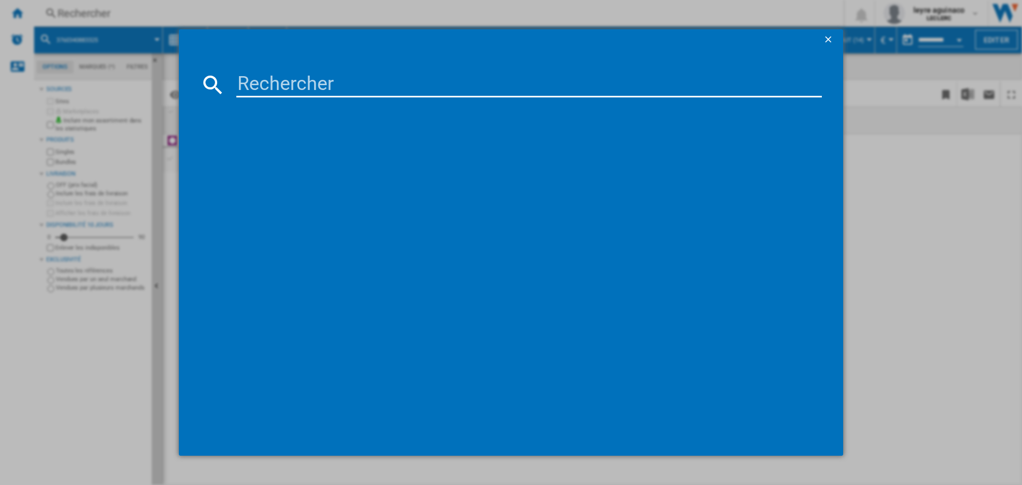
click at [503, 85] on input at bounding box center [528, 85] width 585 height 26
type input "4548736150195"
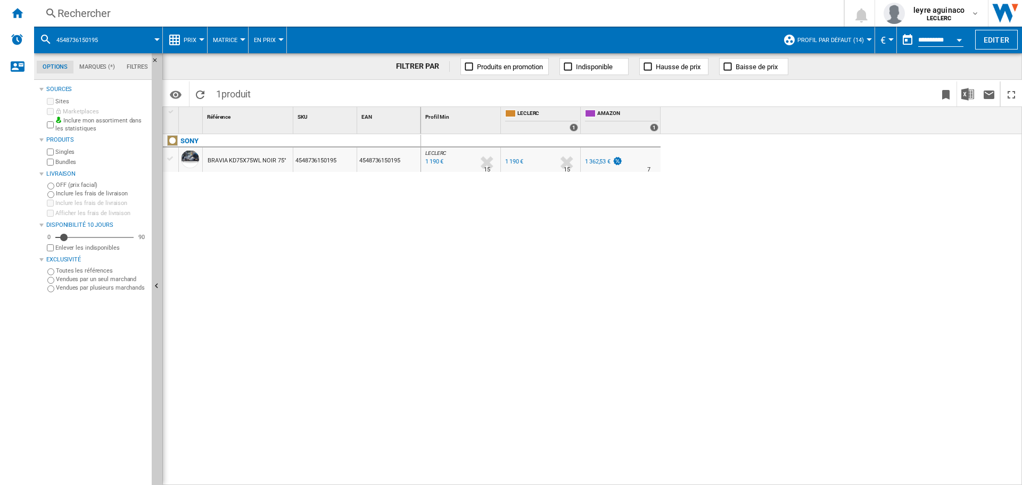
click at [385, 13] on div "Rechercher" at bounding box center [436, 13] width 758 height 15
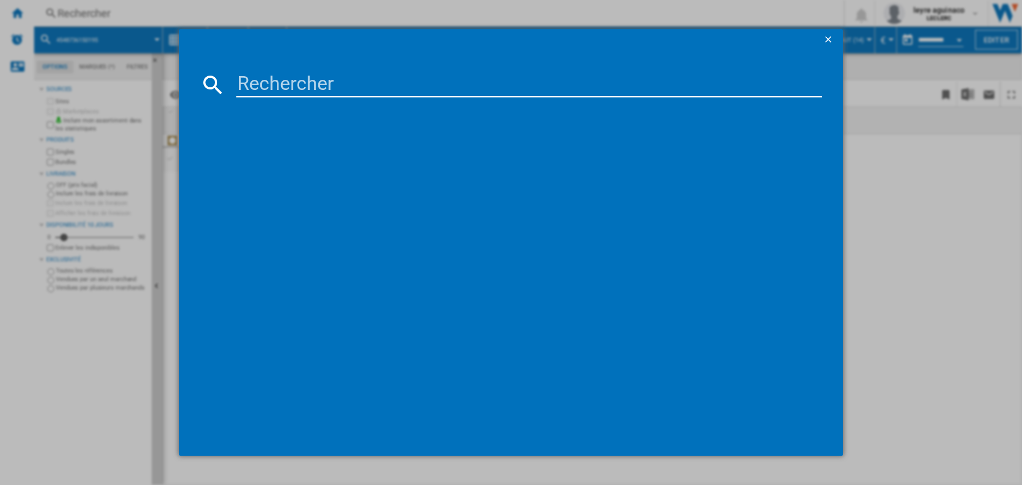
click at [385, 90] on input at bounding box center [528, 85] width 585 height 26
type input "5901292525880"
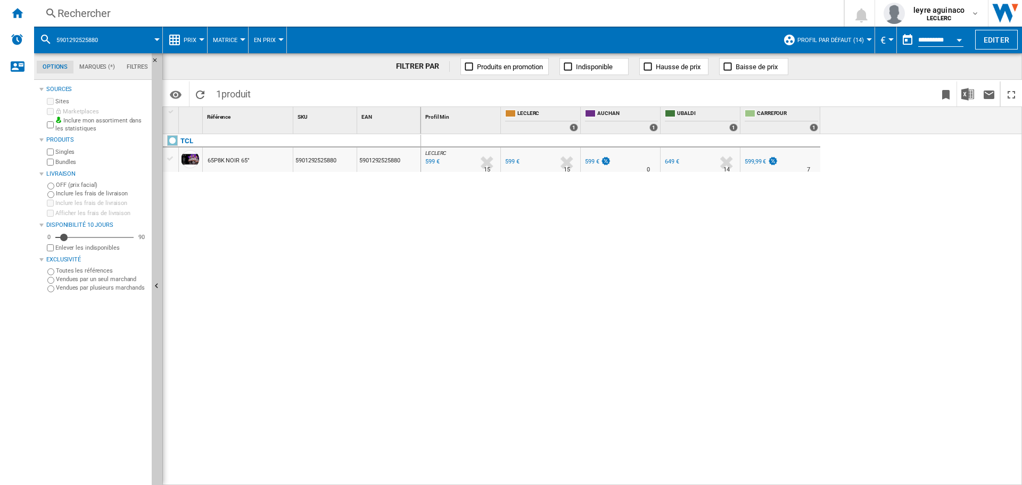
click at [596, 160] on div "599 €" at bounding box center [592, 161] width 14 height 7
drag, startPoint x: 261, startPoint y: 4, endPoint x: 278, endPoint y: 18, distance: 21.6
click at [261, 5] on div "Rechercher Rechercher 0 leyre aguinaco LECLERC LECLERC Mes paramètres Se déconn…" at bounding box center [528, 13] width 988 height 27
click at [280, 19] on div "Rechercher" at bounding box center [436, 13] width 758 height 15
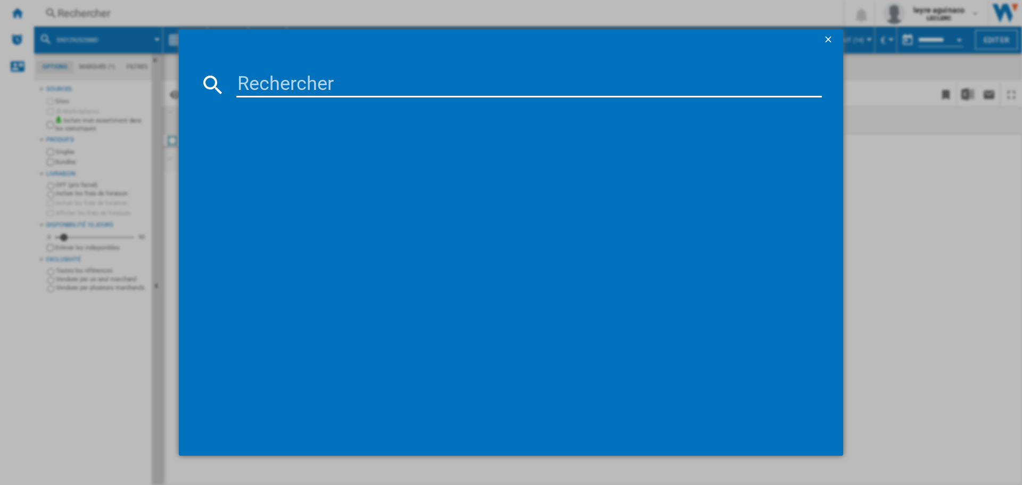
click at [312, 70] on md-dialog-content at bounding box center [511, 254] width 664 height 406
drag, startPoint x: 317, startPoint y: 81, endPoint x: 326, endPoint y: 81, distance: 9.1
click at [317, 81] on input at bounding box center [528, 85] width 585 height 26
paste input "5901292526986"
type input "5901292526986"
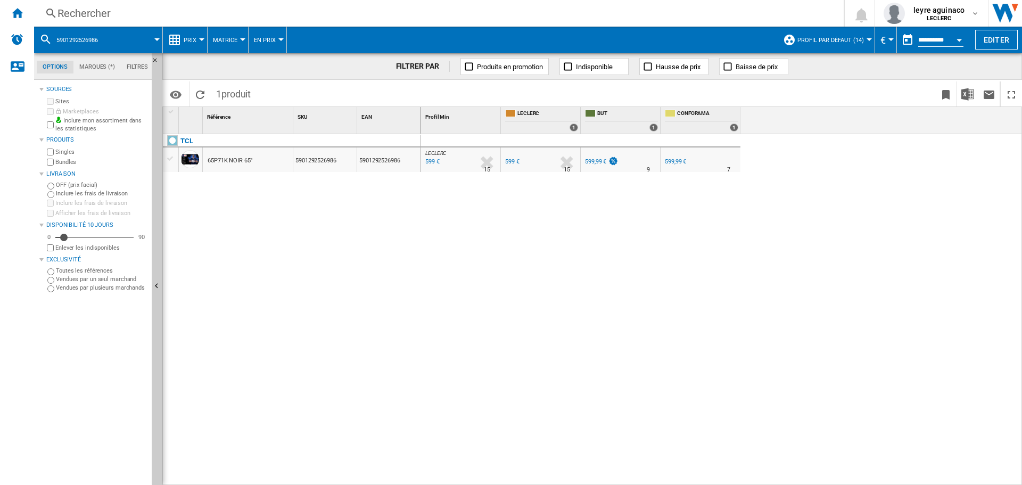
click at [606, 12] on div "Rechercher" at bounding box center [436, 13] width 758 height 15
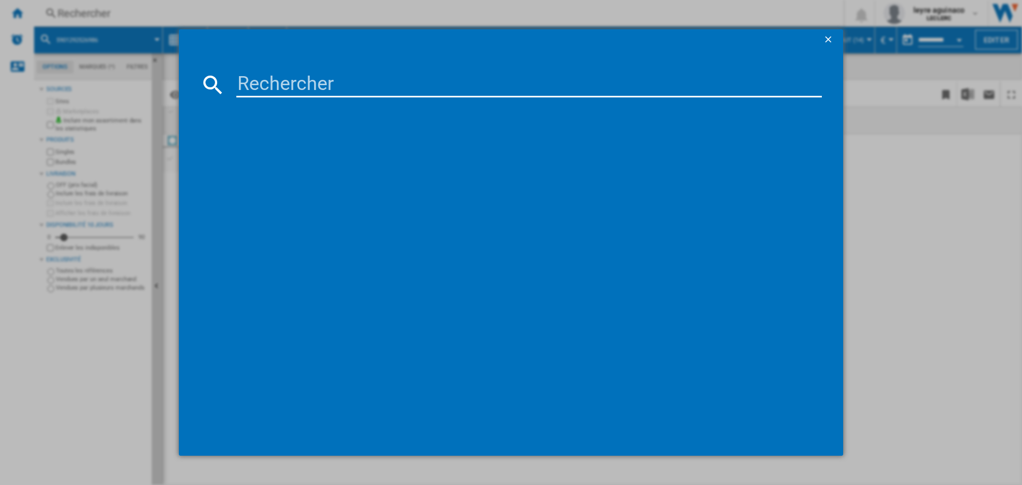
click at [565, 81] on input at bounding box center [528, 85] width 585 height 26
type input "5901292525941"
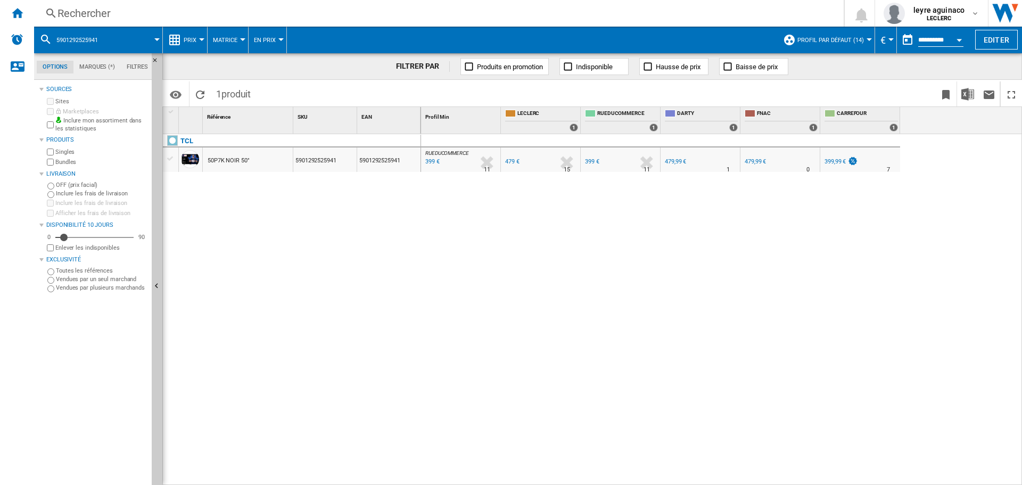
click at [828, 162] on div "399,99 €" at bounding box center [834, 161] width 21 height 7
click at [281, 12] on div "Rechercher" at bounding box center [436, 13] width 758 height 15
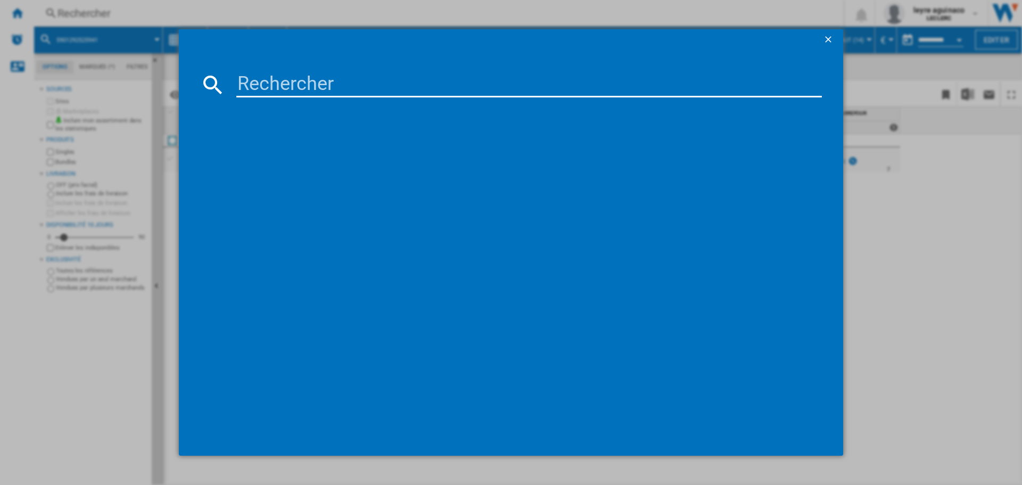
click at [335, 87] on input at bounding box center [528, 85] width 585 height 26
type input "6935670500120"
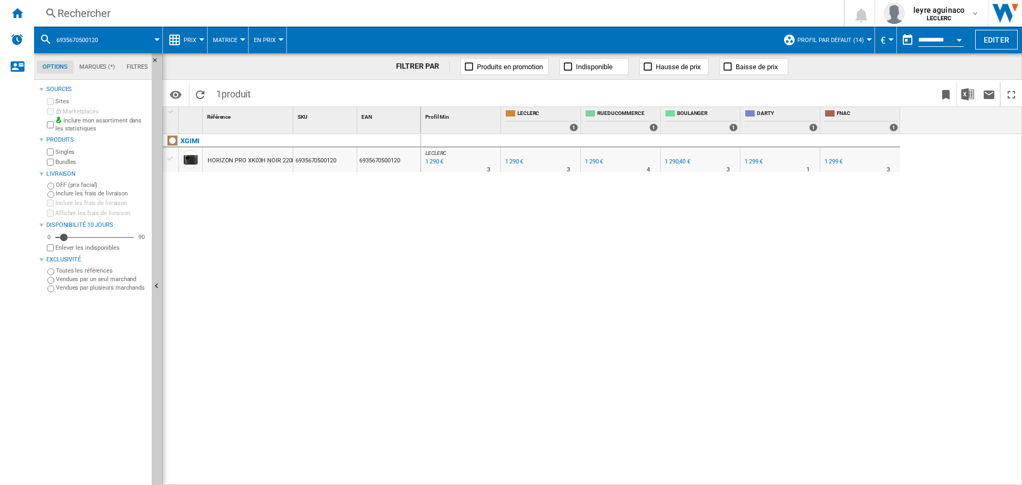
click at [515, 16] on div "Rechercher" at bounding box center [436, 13] width 758 height 15
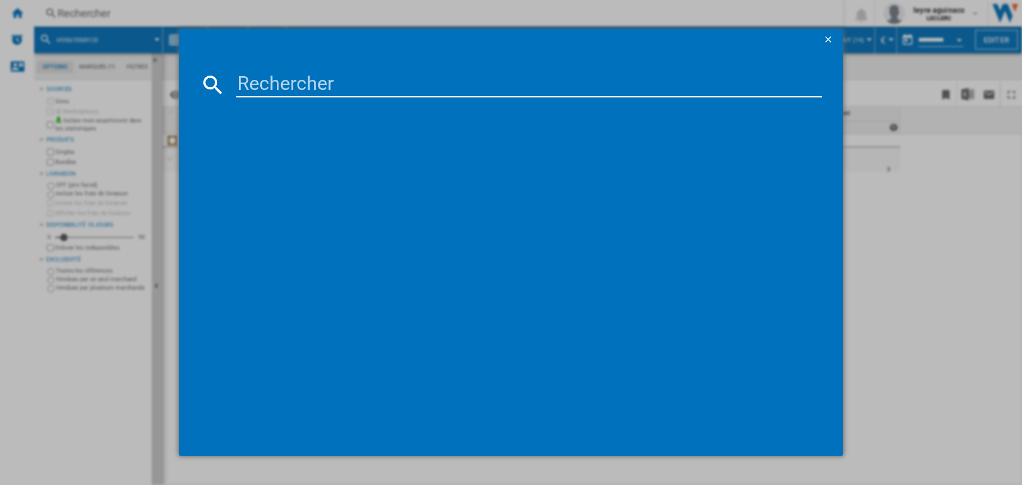
click at [473, 96] on input at bounding box center [528, 85] width 585 height 26
type input "6935670500267"
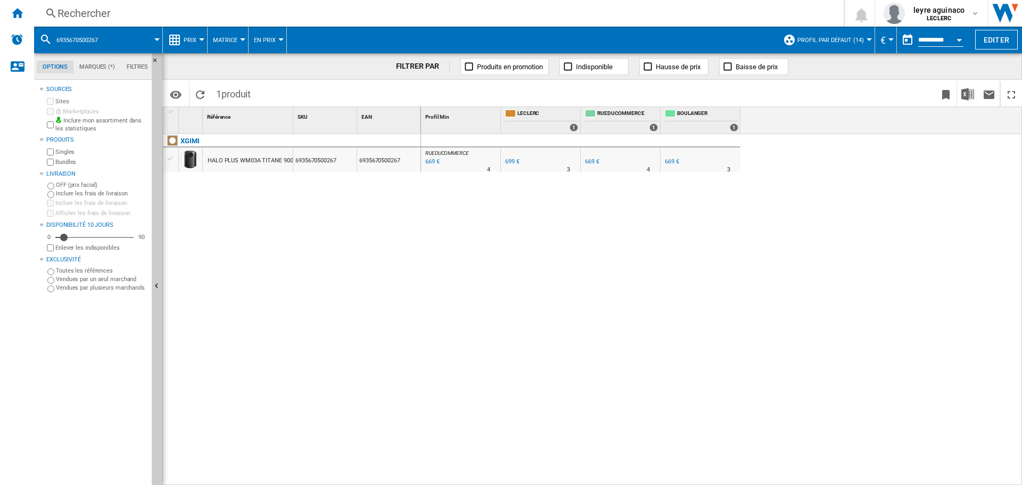
click at [494, 6] on div "Rechercher Rechercher 0 leyre aguinaco LECLERC LECLERC Mes paramètres Se déconn…" at bounding box center [528, 13] width 988 height 27
click at [493, 16] on div "Rechercher" at bounding box center [436, 13] width 758 height 15
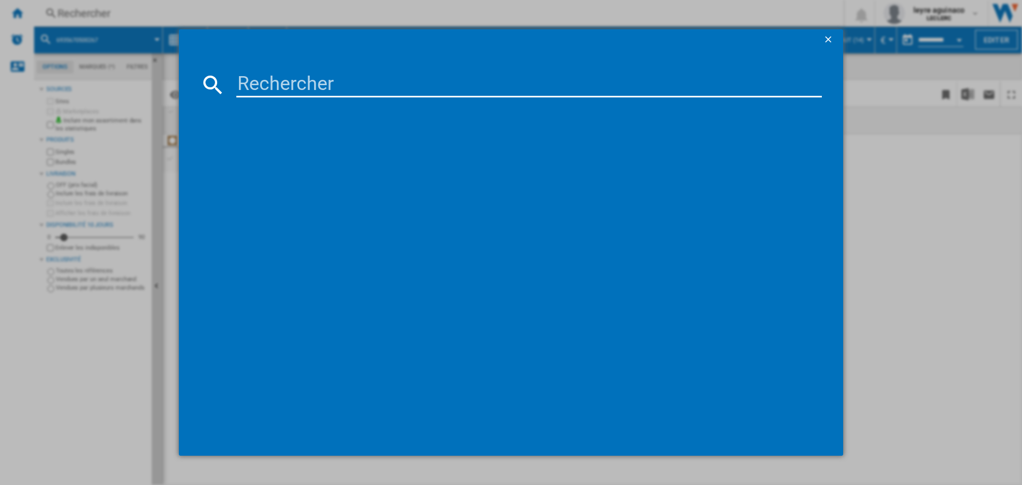
click at [473, 85] on input at bounding box center [528, 85] width 585 height 26
type input "6935670500120"
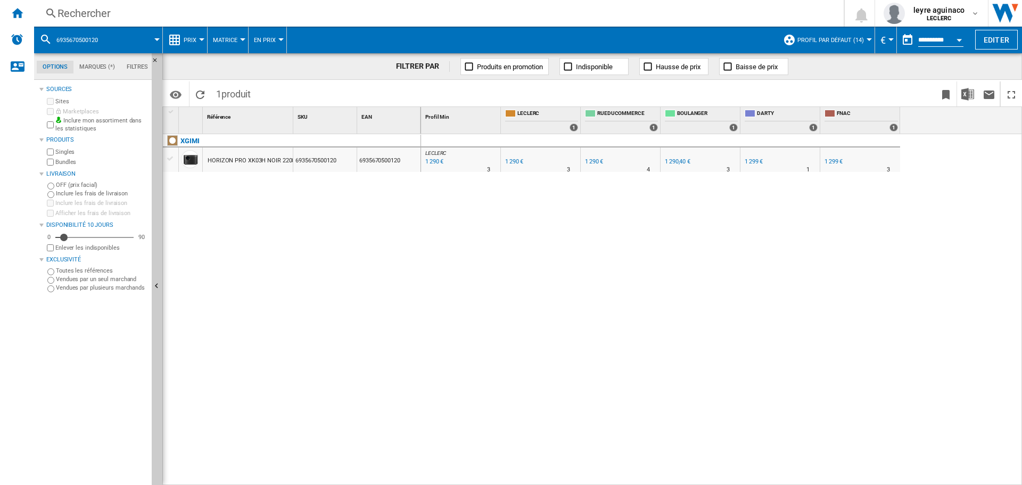
click at [480, 15] on div "Rechercher" at bounding box center [436, 13] width 758 height 15
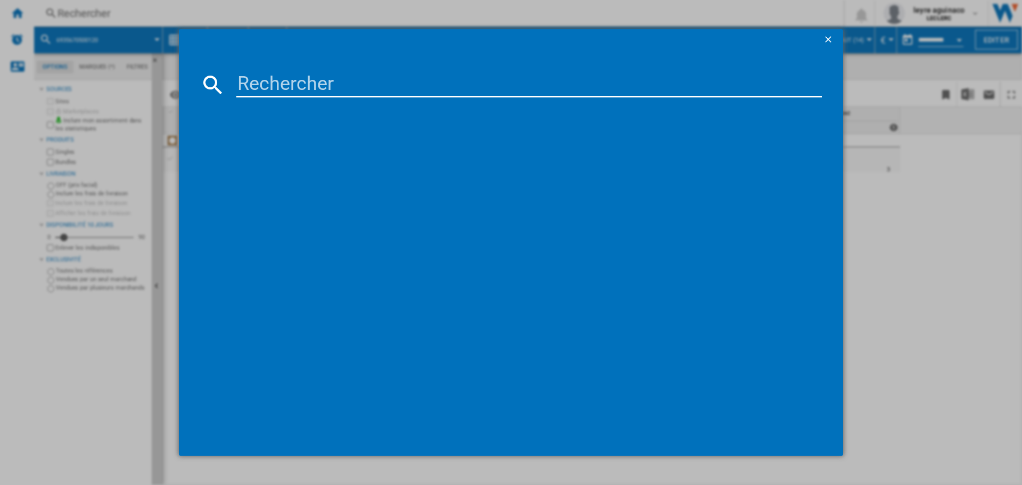
drag, startPoint x: 460, startPoint y: 75, endPoint x: 460, endPoint y: 80, distance: 5.9
click at [460, 77] on input at bounding box center [528, 85] width 585 height 26
type input "[CREDIT_CARD_NUMBER]"
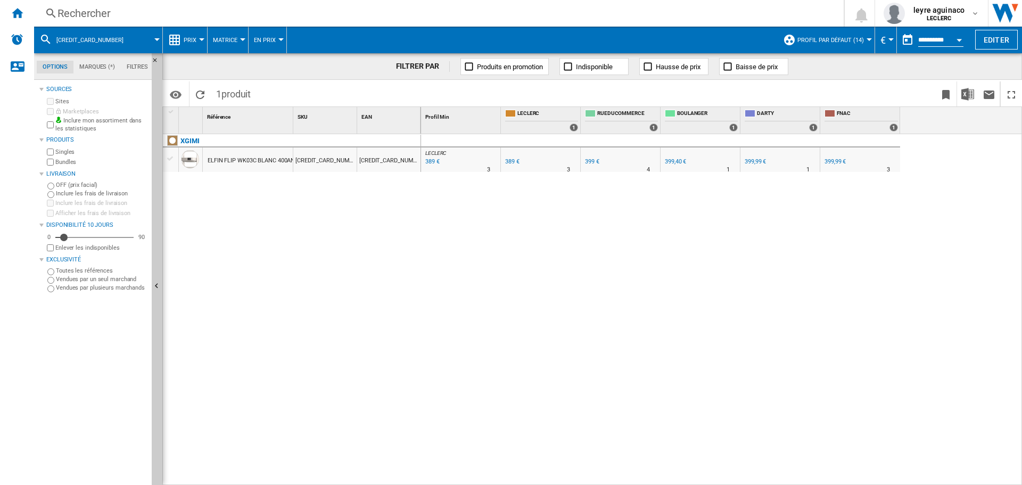
click at [415, 13] on div "Rechercher" at bounding box center [436, 13] width 758 height 15
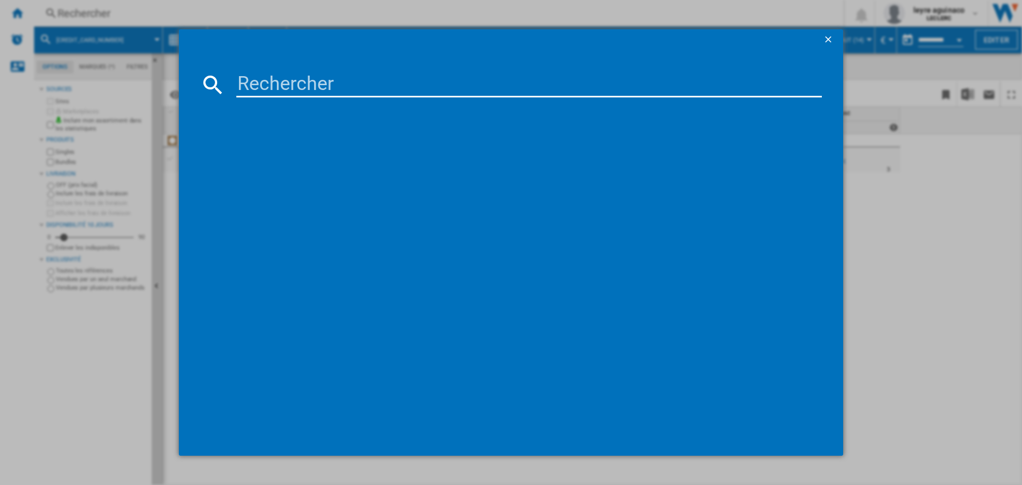
click at [378, 86] on input at bounding box center [528, 85] width 585 height 26
type input "5901292520137"
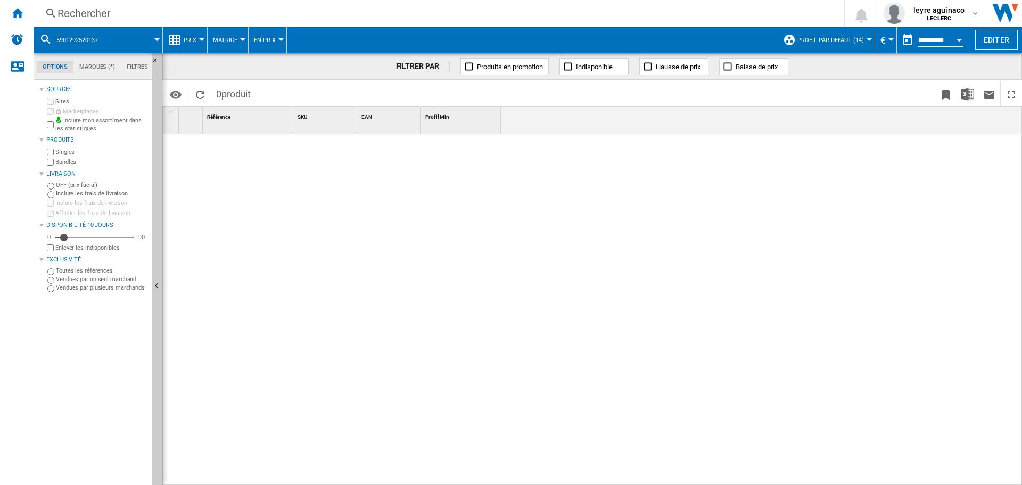
click at [312, 16] on div "Rechercher" at bounding box center [436, 13] width 758 height 15
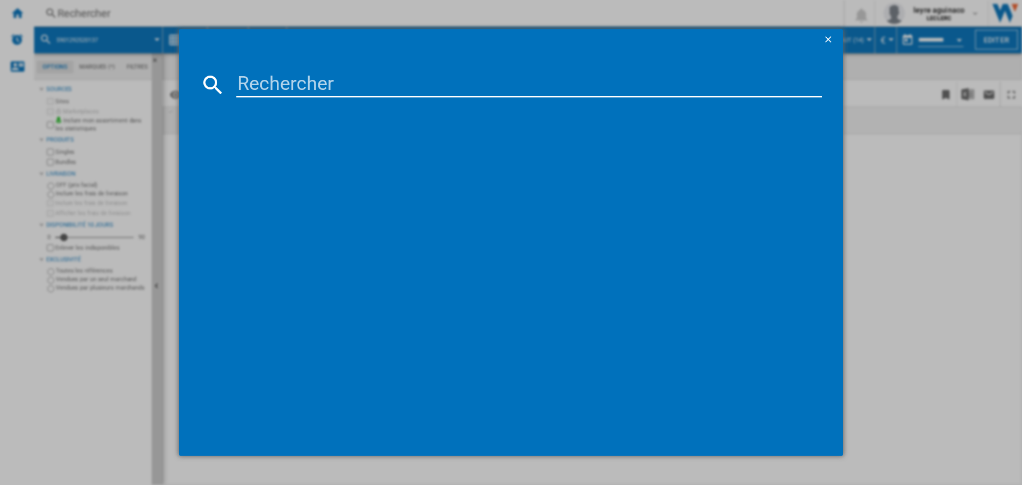
click at [366, 85] on input at bounding box center [528, 85] width 585 height 26
type input "3700410371000"
